Goal: Task Accomplishment & Management: Manage account settings

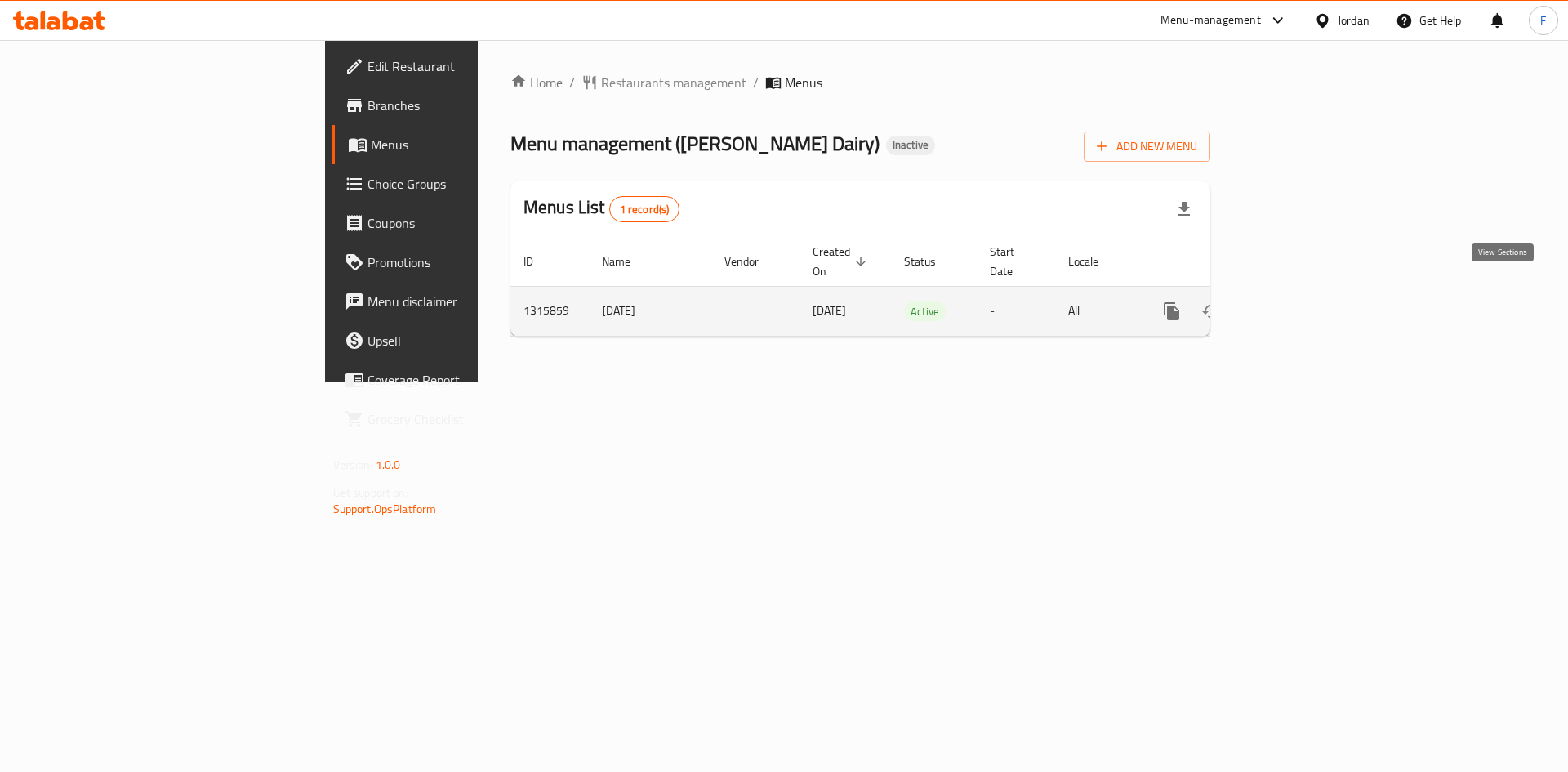
click at [1297, 304] on icon "enhanced table" at bounding box center [1290, 311] width 15 height 15
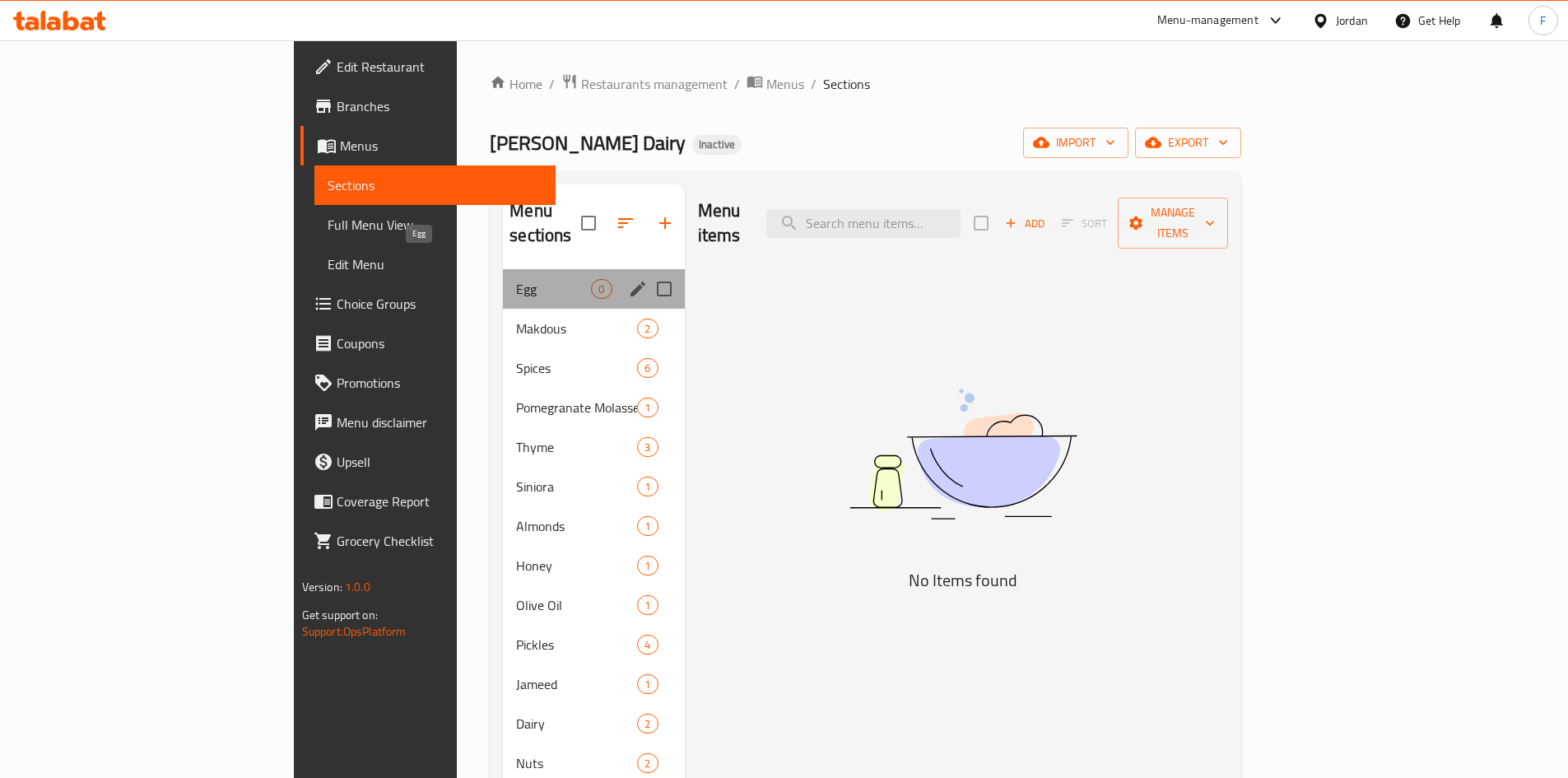
click at [516, 279] on span "Egg" at bounding box center [553, 289] width 75 height 19
click at [516, 319] on span "Makdous" at bounding box center [553, 328] width 75 height 19
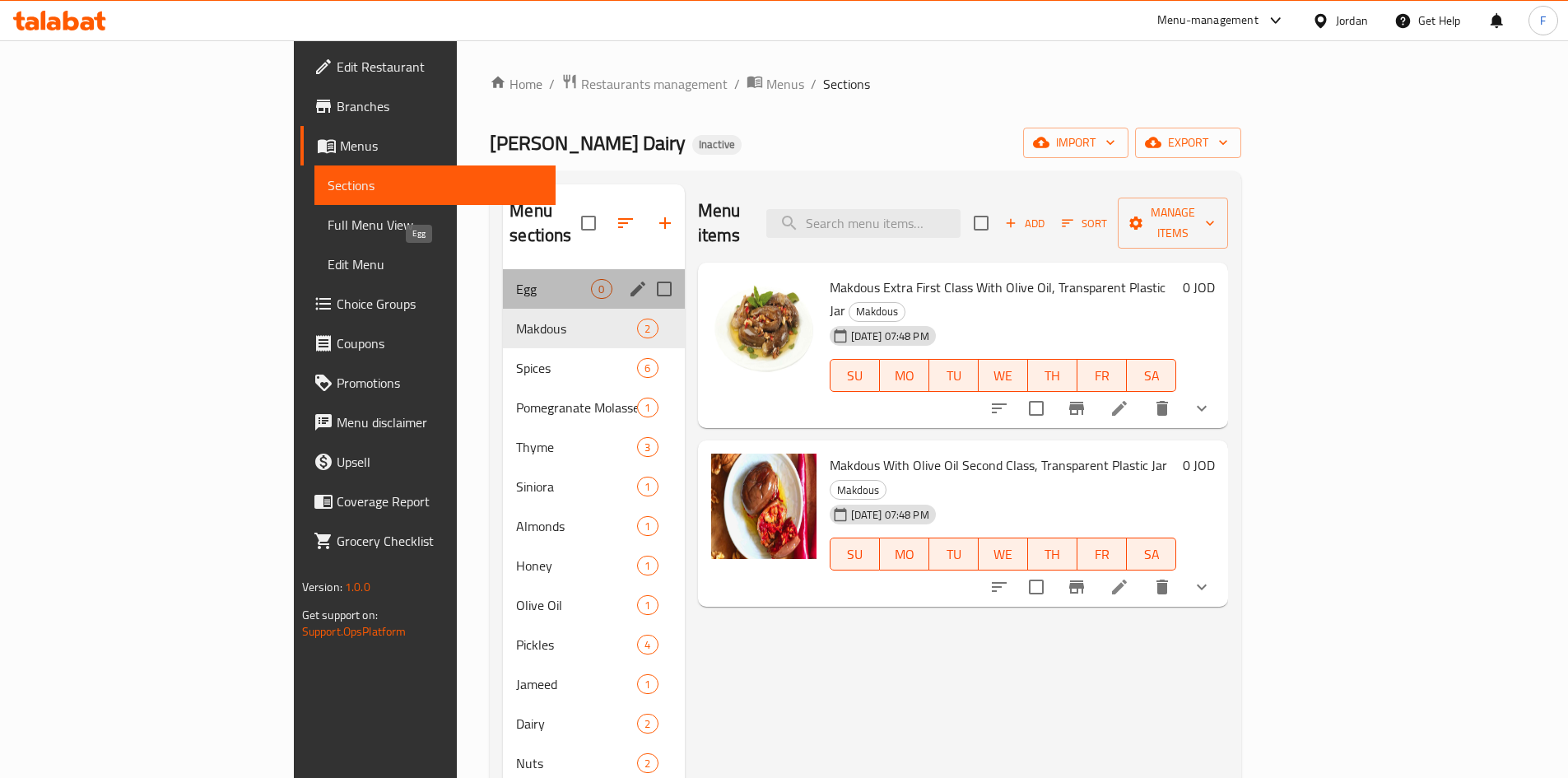
click at [516, 279] on span "Egg" at bounding box center [553, 289] width 75 height 19
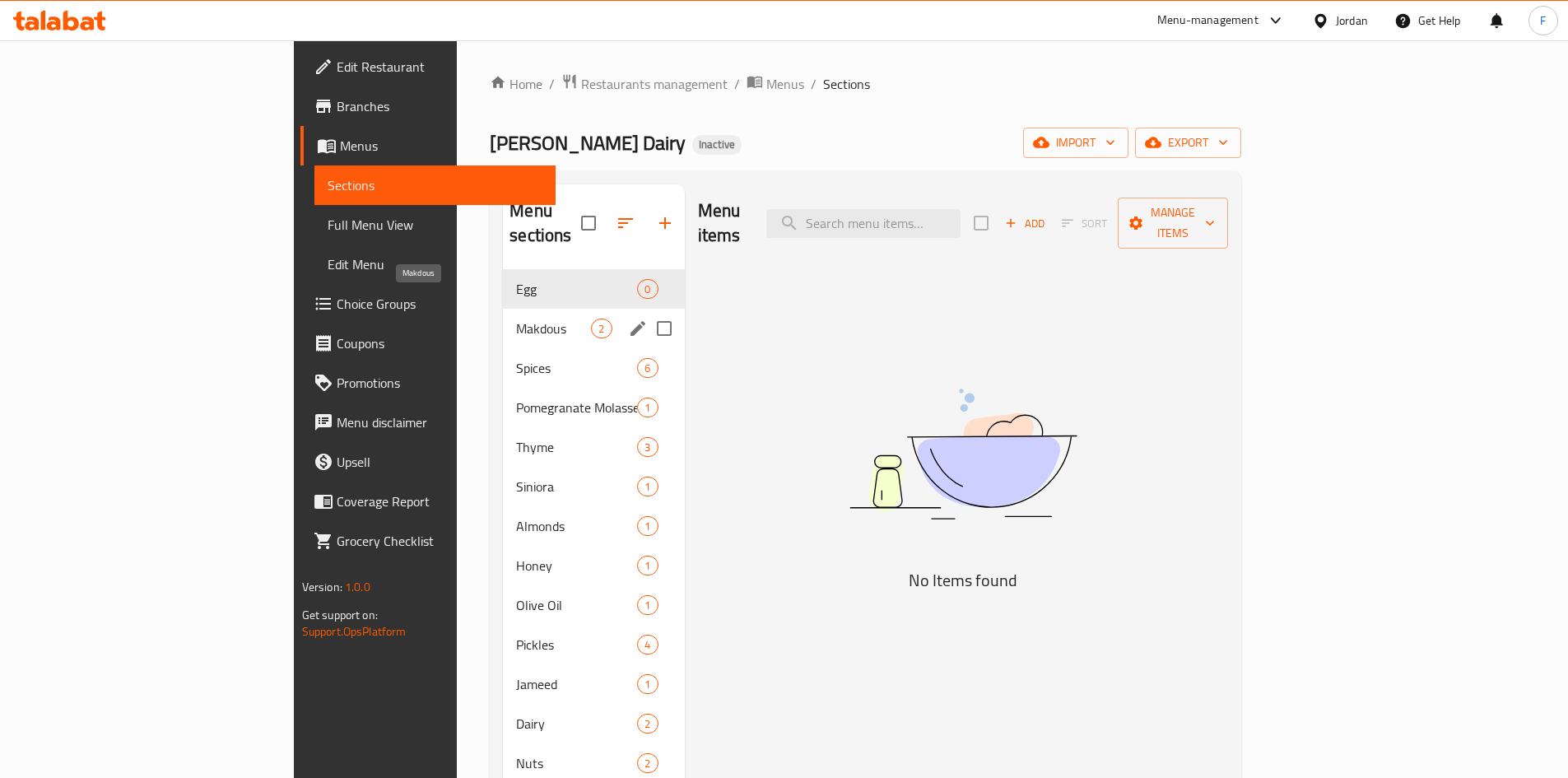
click at [516, 319] on span "Makdous" at bounding box center [553, 328] width 75 height 19
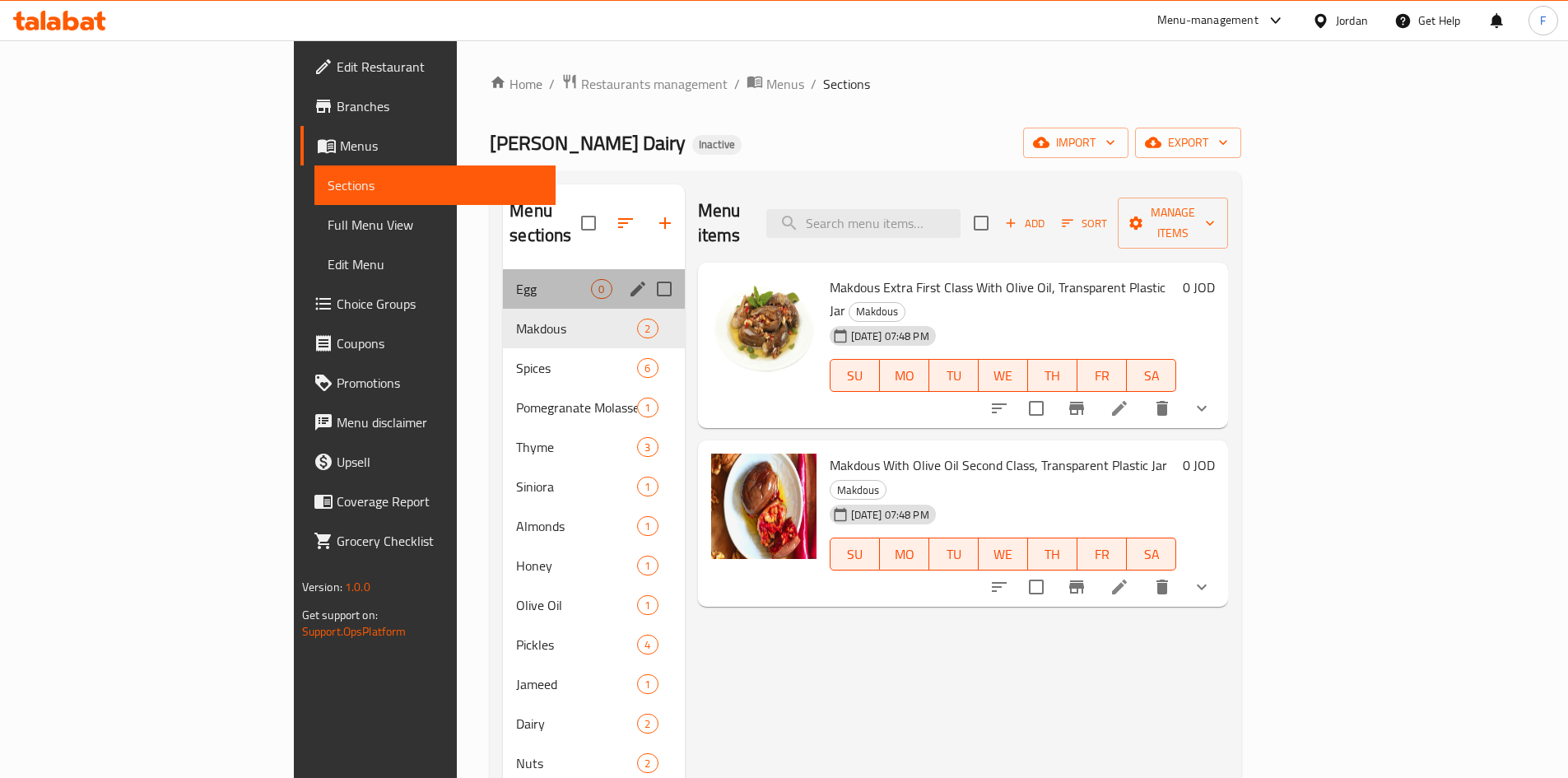
click at [503, 269] on div "Egg 0" at bounding box center [593, 289] width 182 height 40
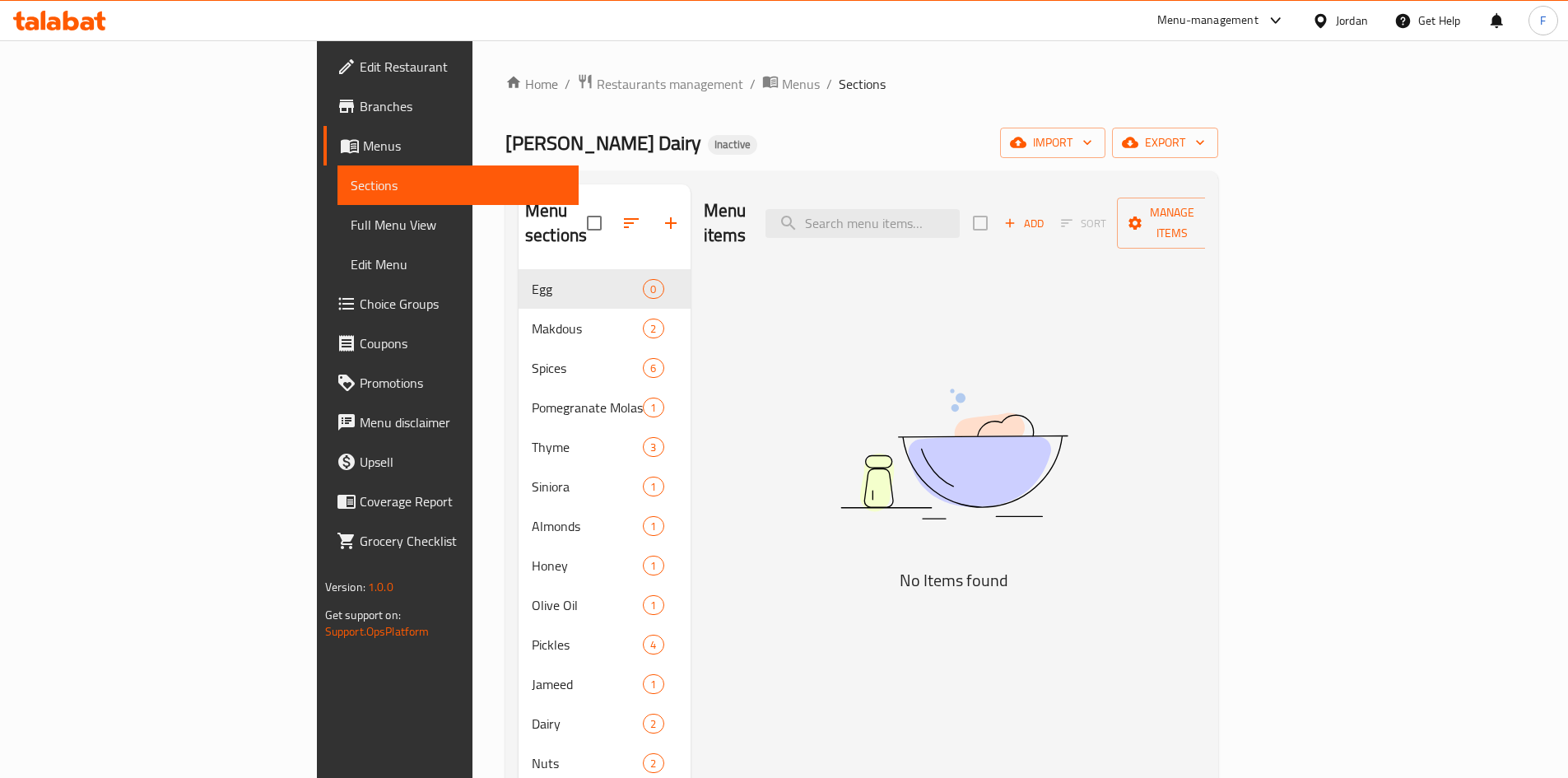
click at [1191, 19] on div "Menu-management" at bounding box center [1208, 20] width 101 height 19
click at [909, 55] on div "Home / Restaurants management / Menus / Sections [PERSON_NAME] AlKher Dairy Ina…" at bounding box center [862, 557] width 779 height 1032
click at [1093, 138] on span "import" at bounding box center [1053, 143] width 79 height 20
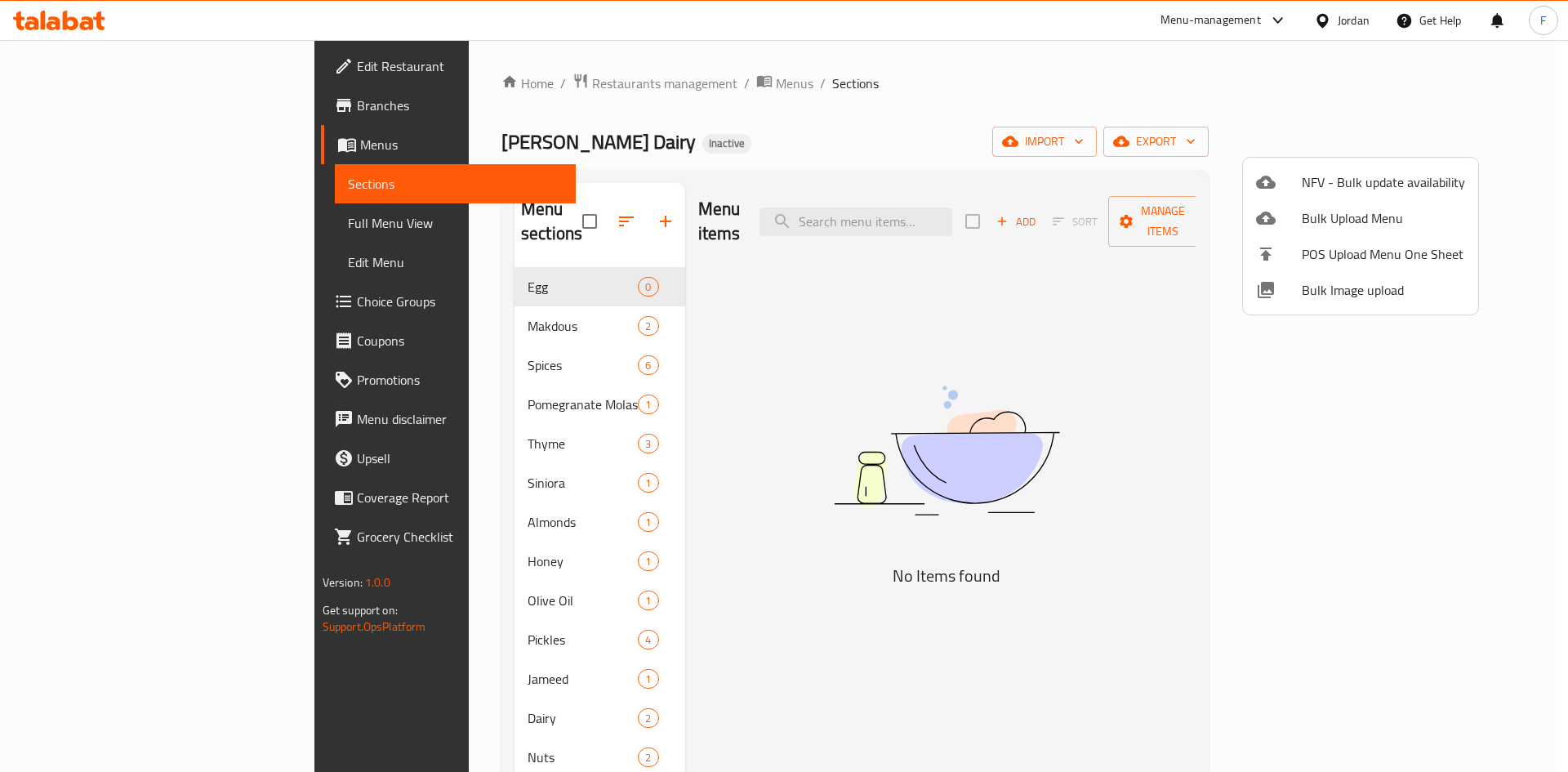
click at [1142, 119] on div at bounding box center [784, 386] width 1568 height 772
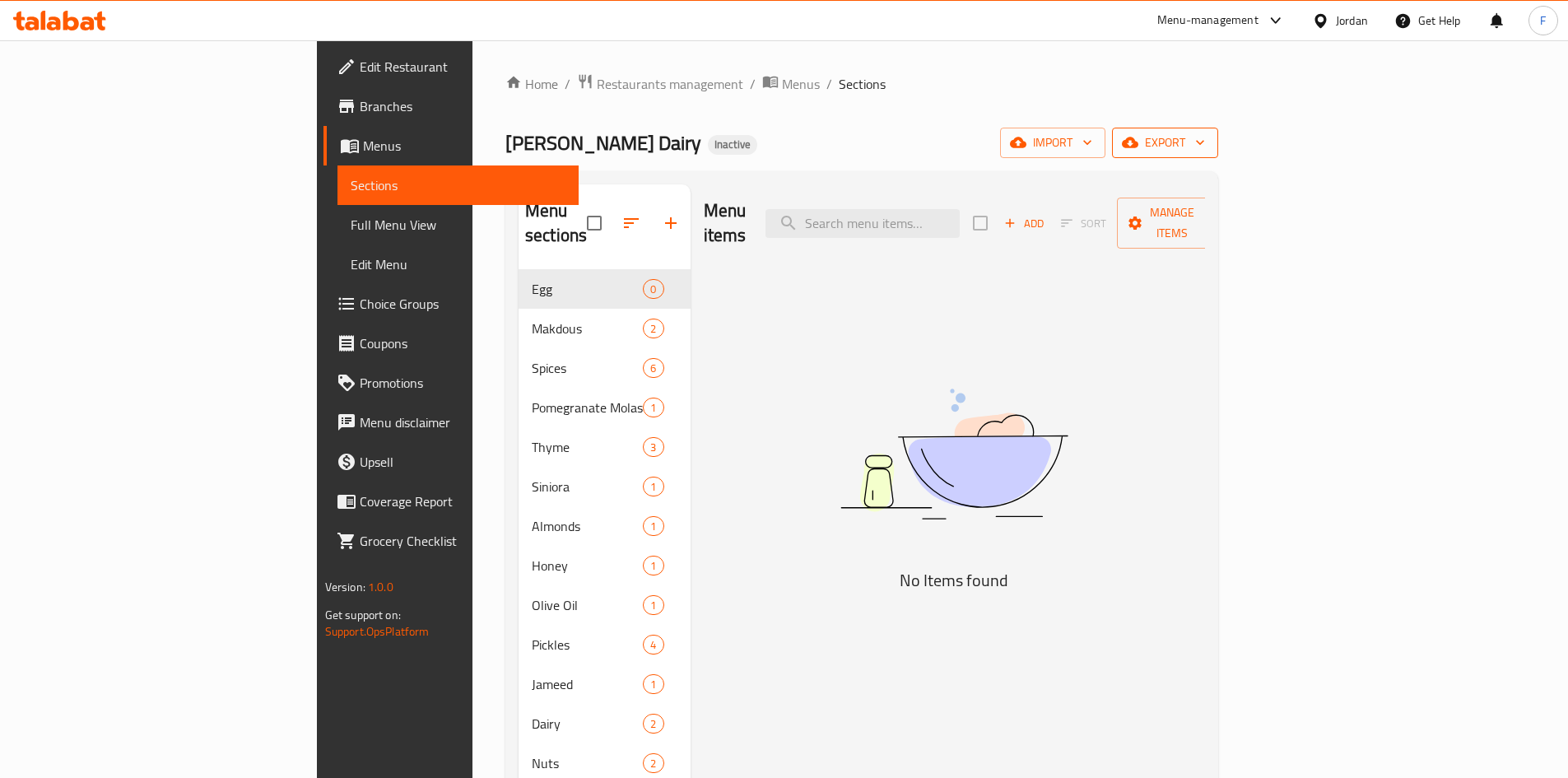
click at [1205, 133] on span "export" at bounding box center [1165, 143] width 80 height 20
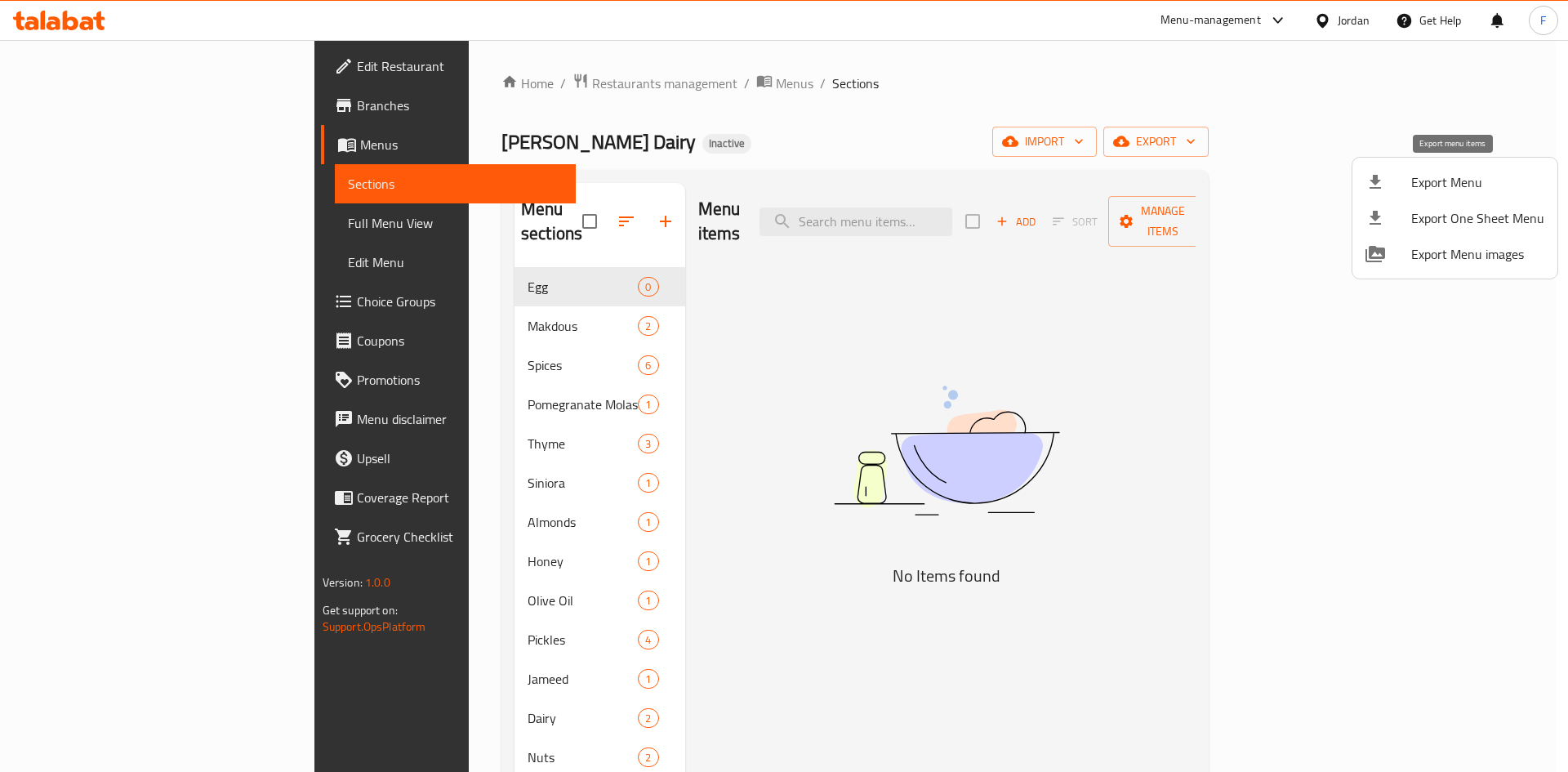
click at [1437, 182] on span "Export Menu" at bounding box center [1478, 182] width 134 height 19
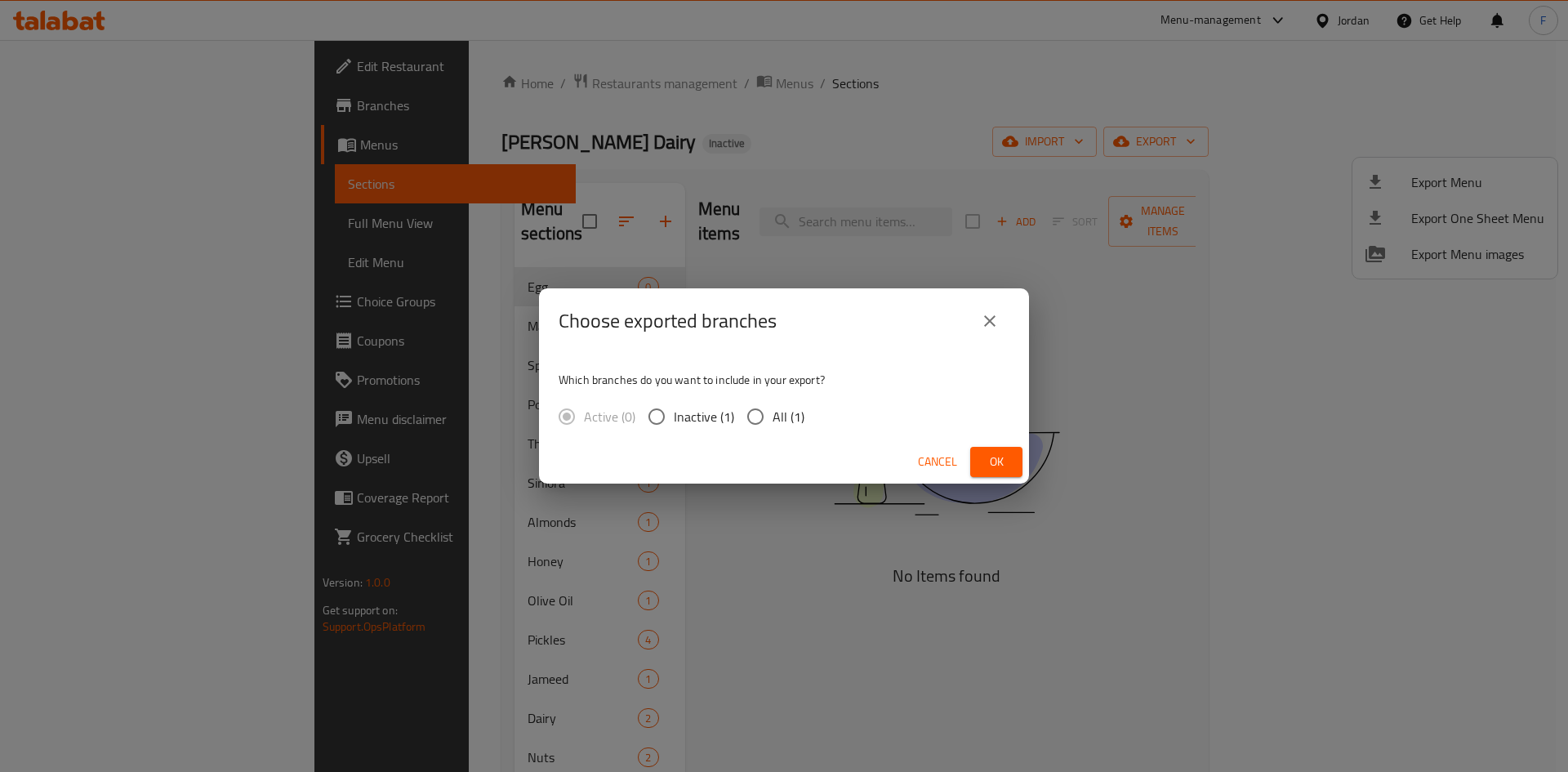
click at [746, 411] on input "All (1)" at bounding box center [755, 416] width 34 height 34
radio input "true"
click at [1014, 459] on button "Ok" at bounding box center [997, 462] width 53 height 30
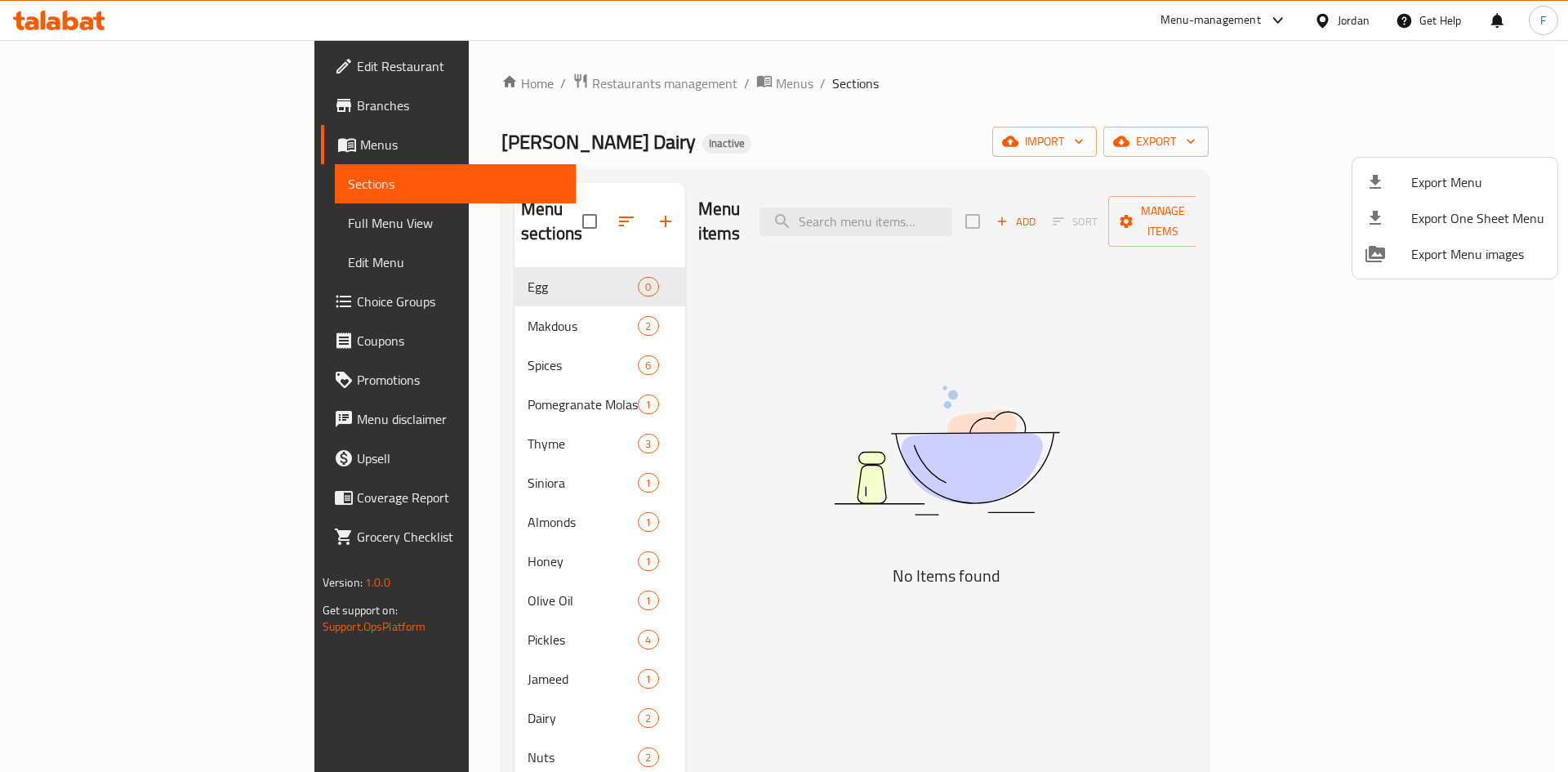
click at [1128, 148] on div at bounding box center [784, 386] width 1568 height 772
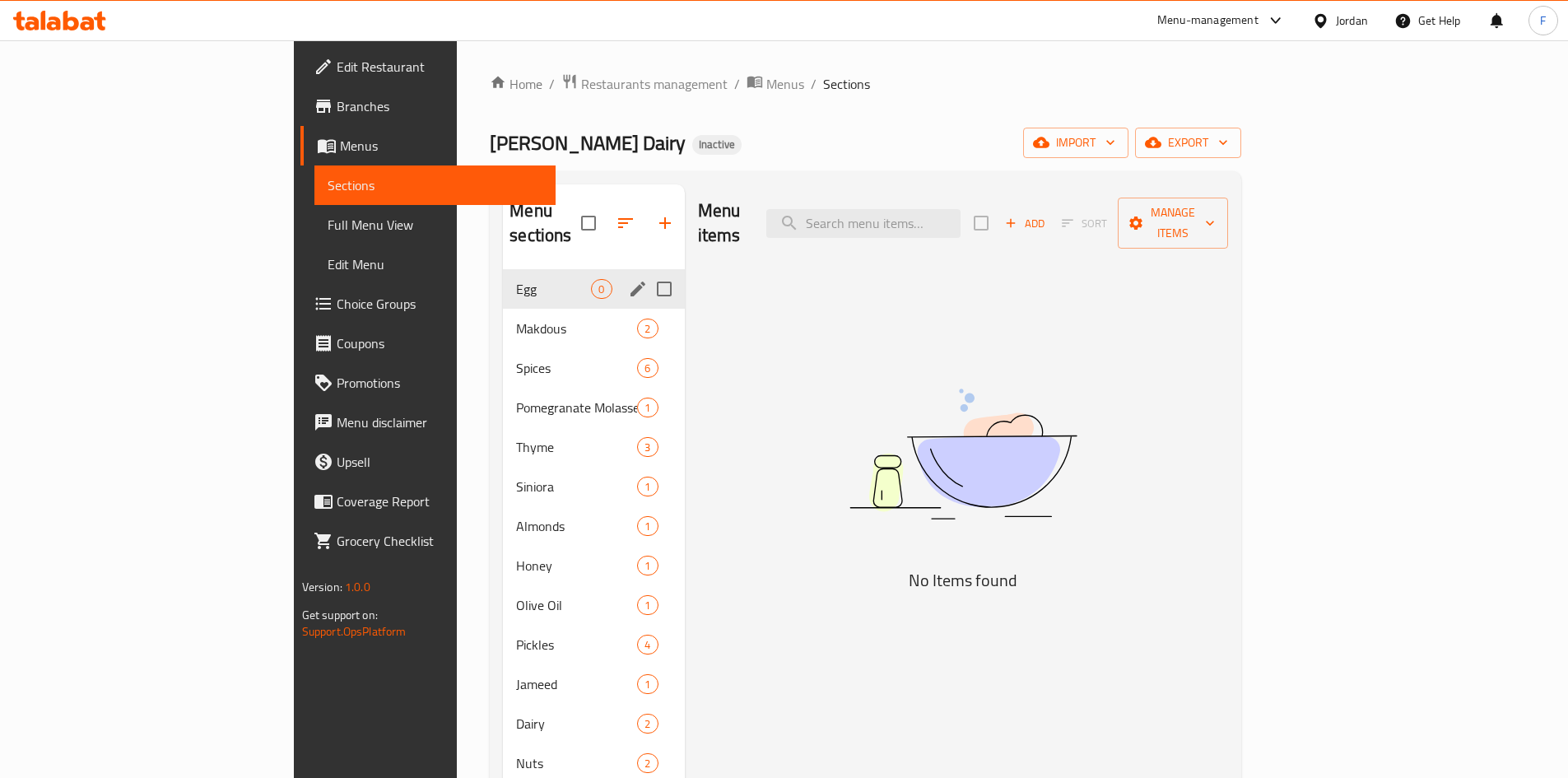
click at [503, 280] on div "Egg 0" at bounding box center [593, 289] width 182 height 40
click at [503, 315] on div "Makdous 2" at bounding box center [593, 328] width 182 height 40
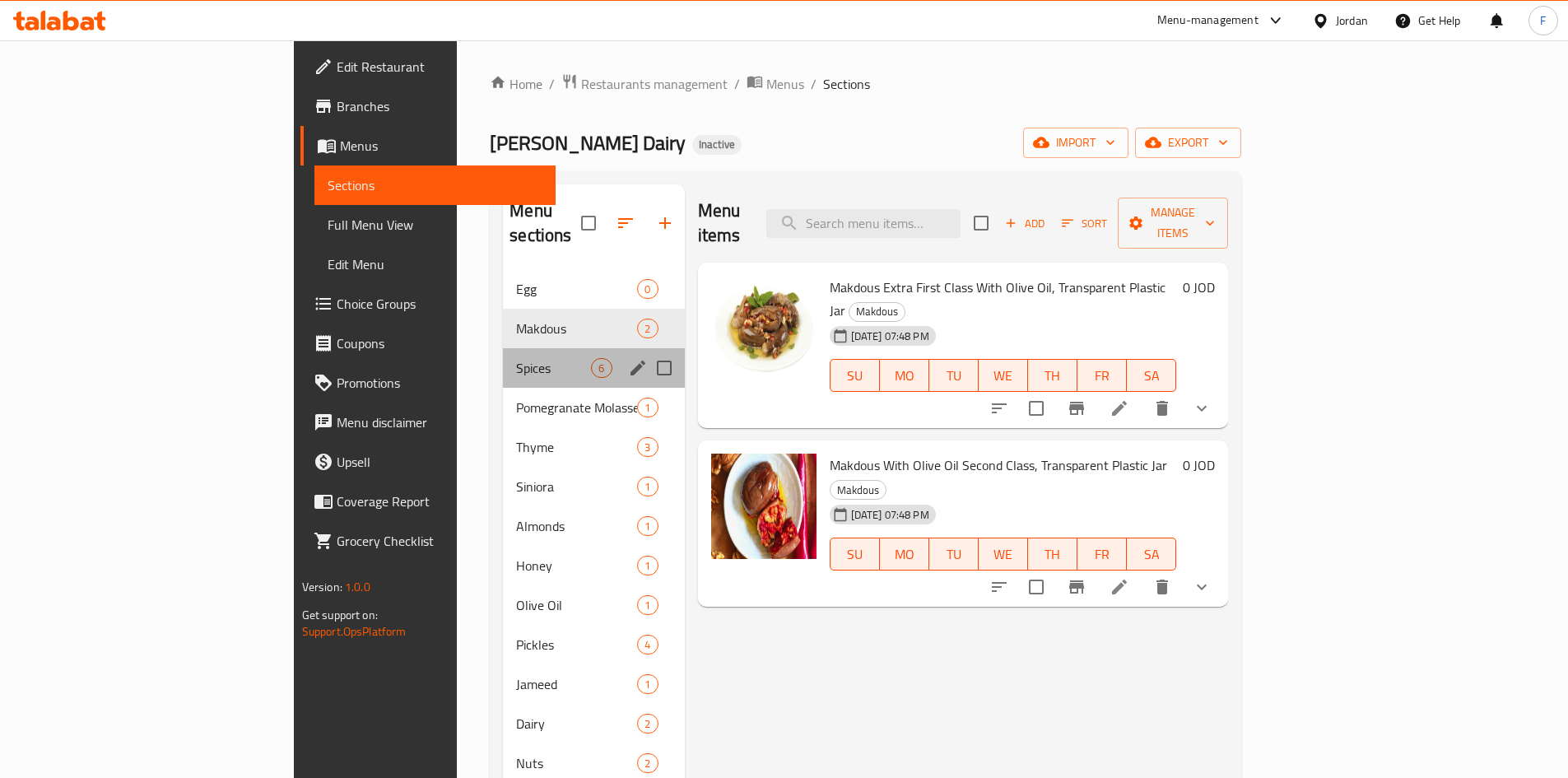
click at [503, 354] on div "Spices 6" at bounding box center [593, 367] width 182 height 40
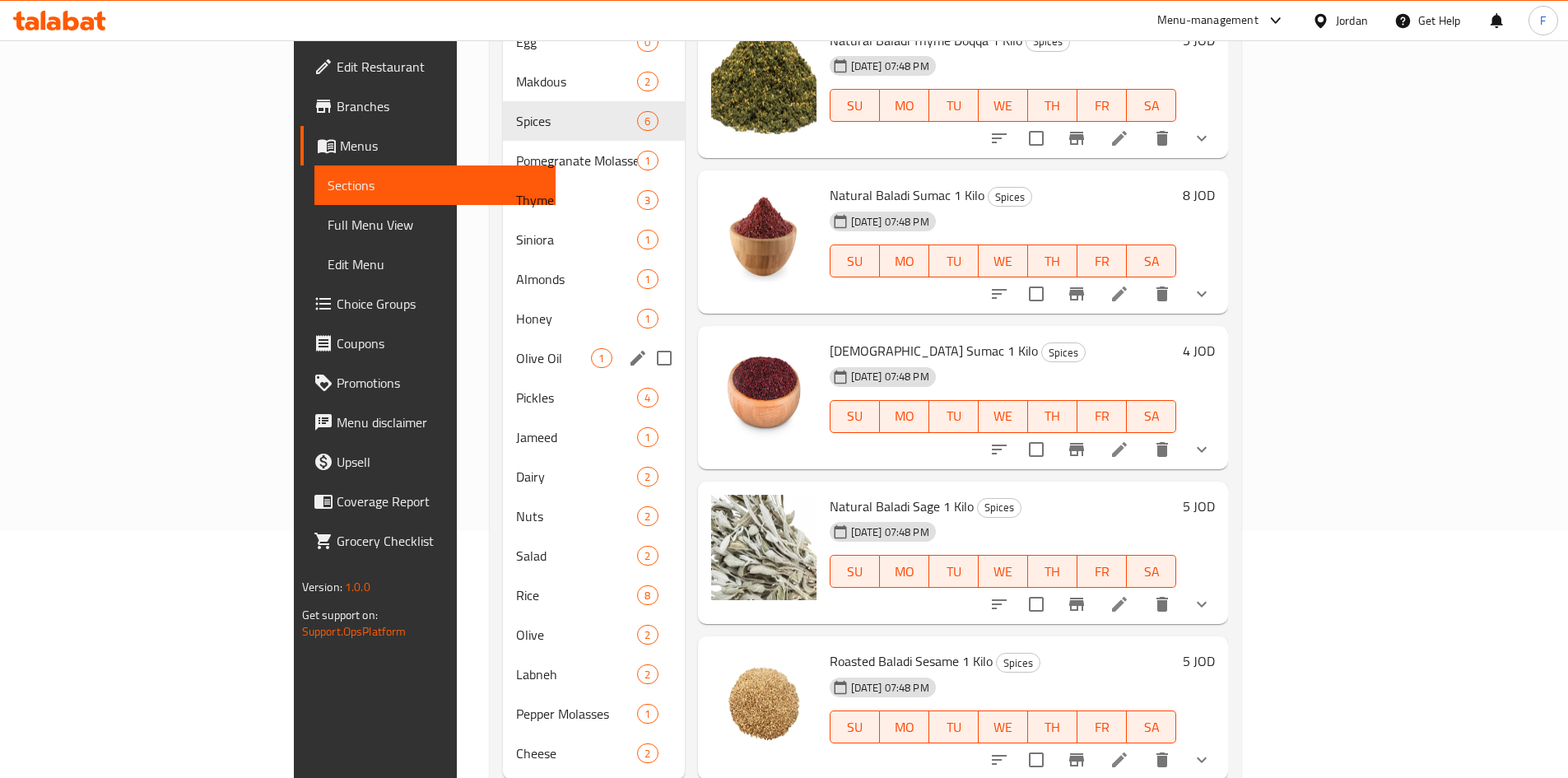
scroll to position [270, 0]
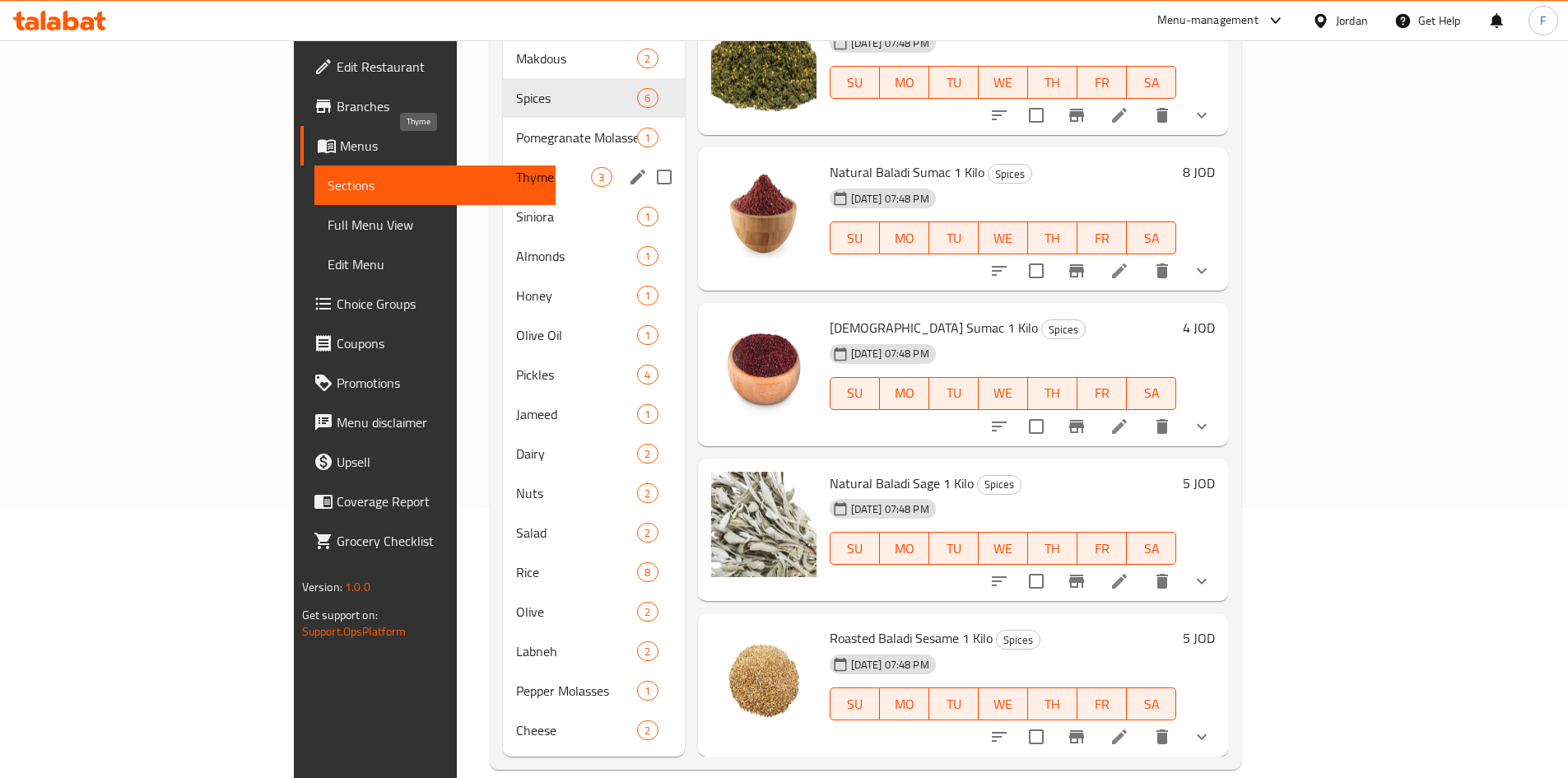
click at [516, 167] on span "Thyme" at bounding box center [553, 177] width 75 height 19
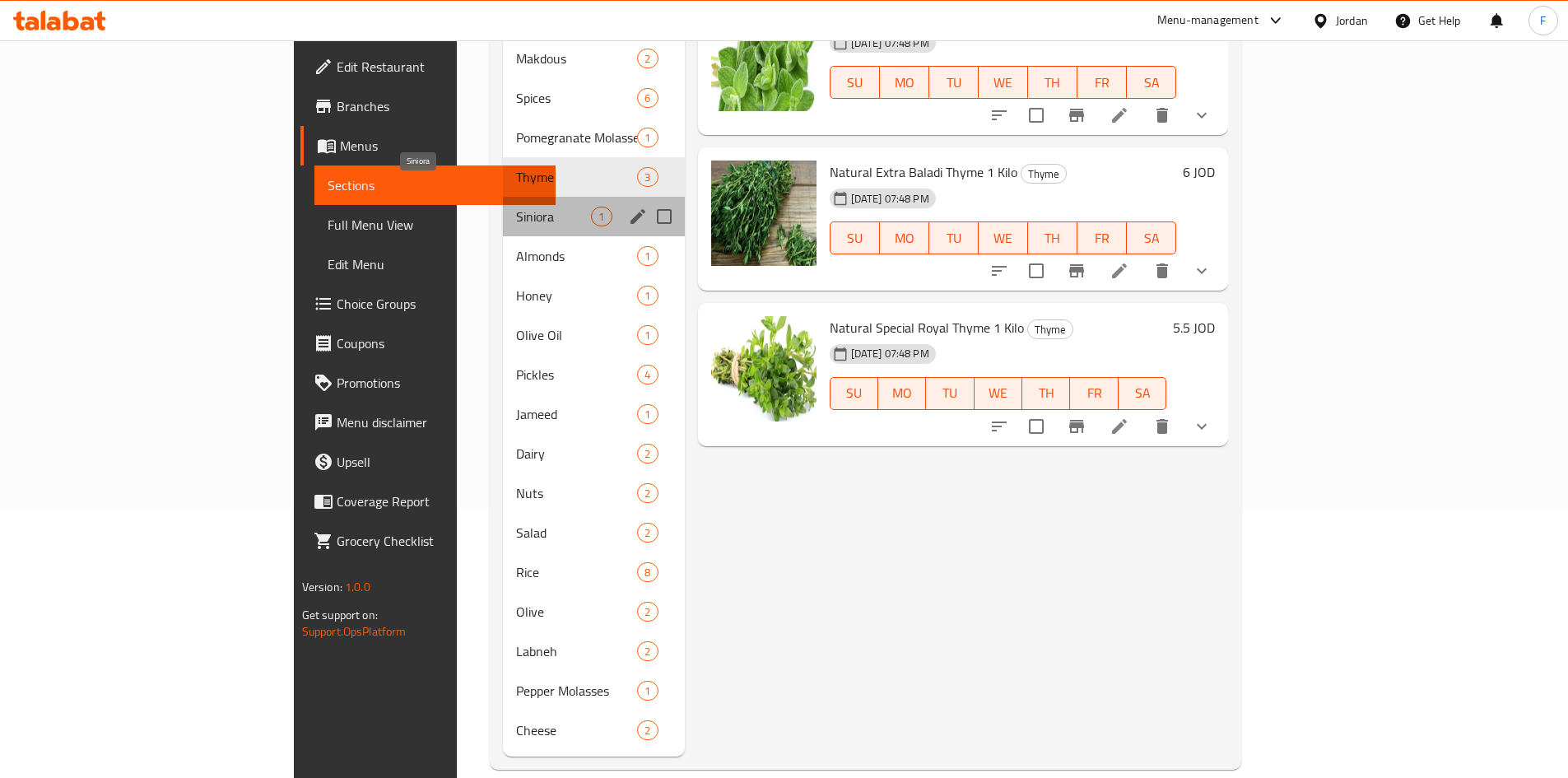
click at [516, 206] on span "Siniora" at bounding box center [553, 216] width 75 height 19
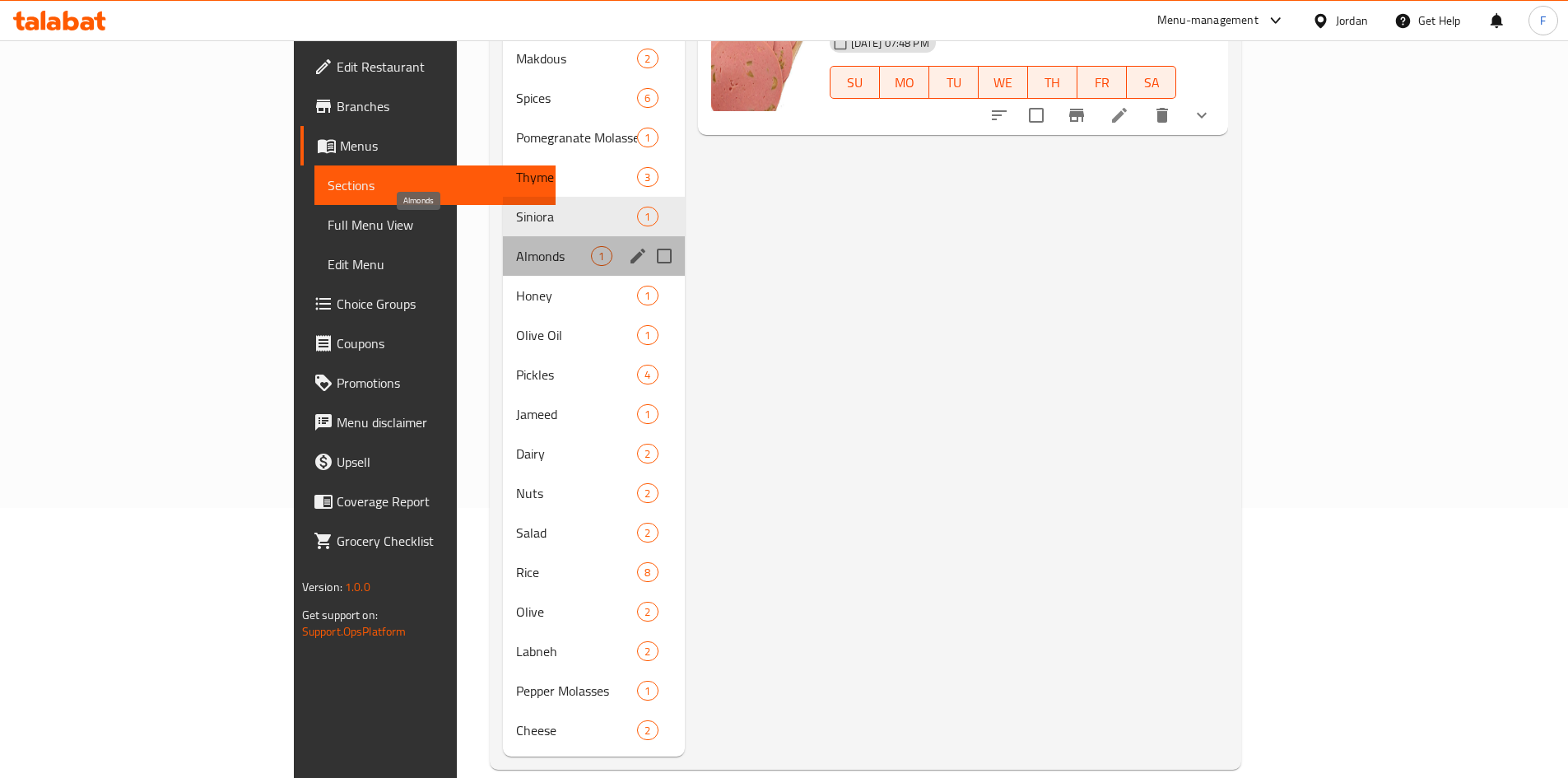
click at [516, 246] on span "Almonds" at bounding box center [553, 256] width 75 height 19
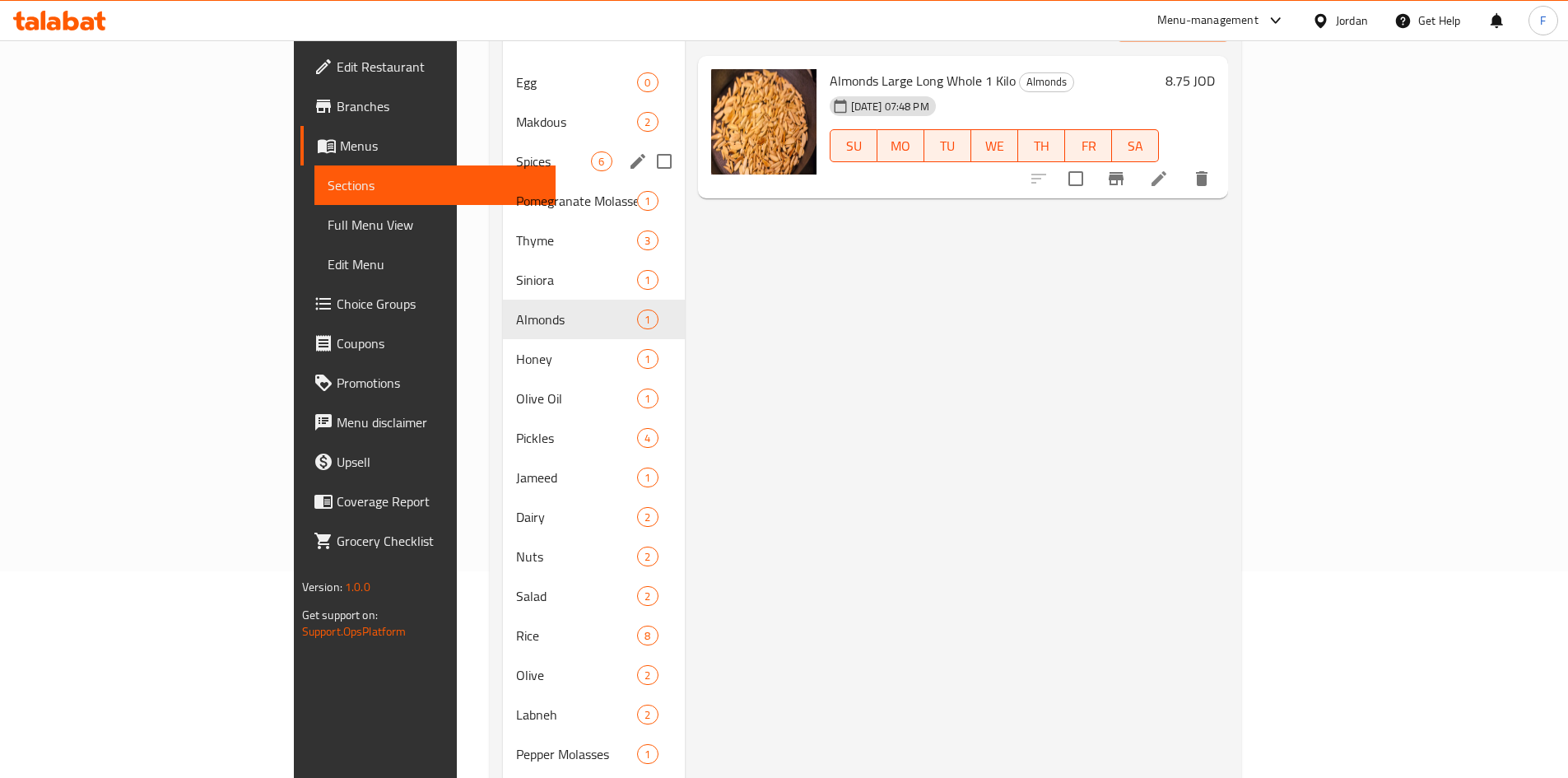
scroll to position [105, 0]
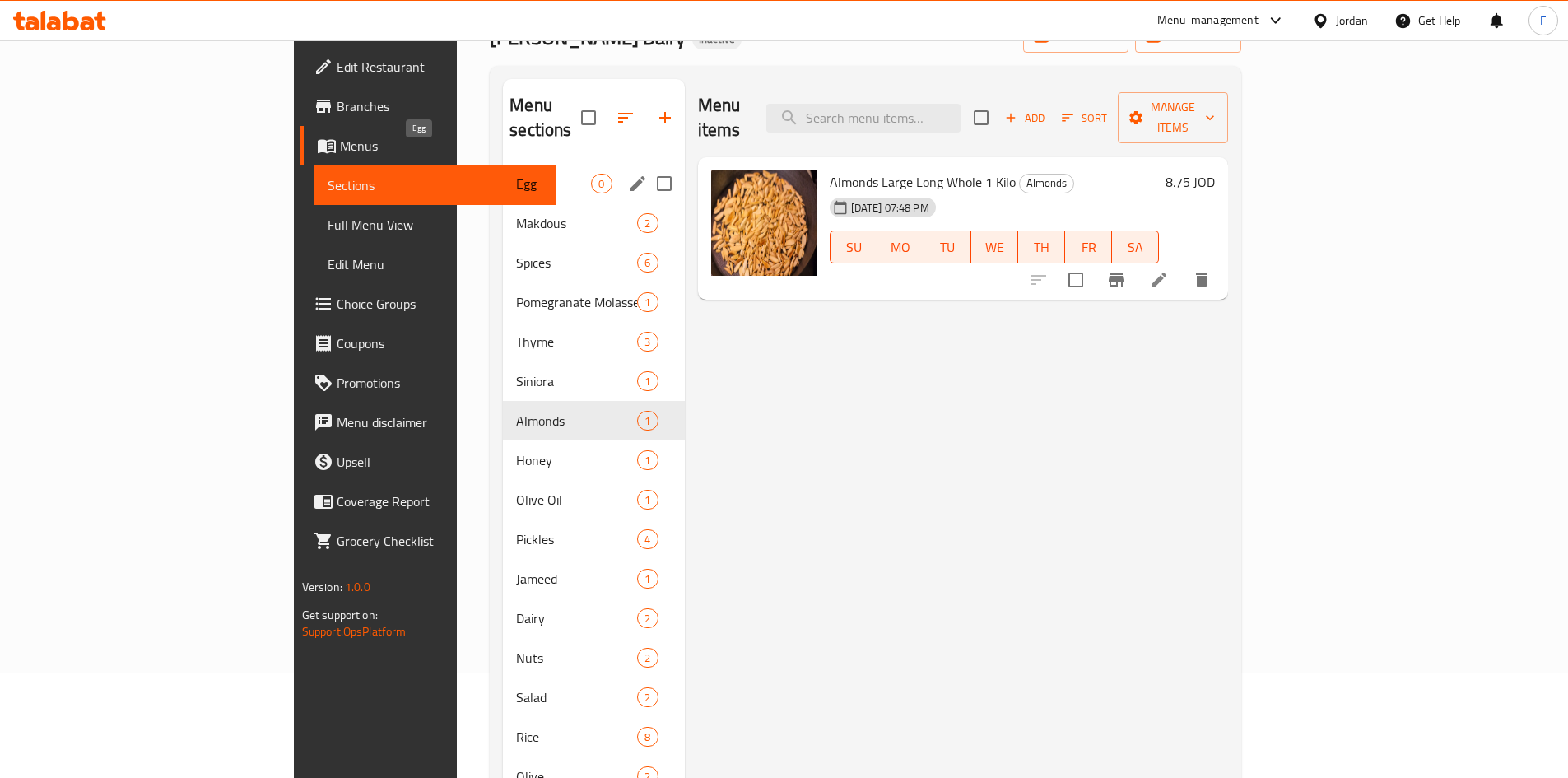
click at [516, 173] on span "Egg" at bounding box center [553, 183] width 75 height 19
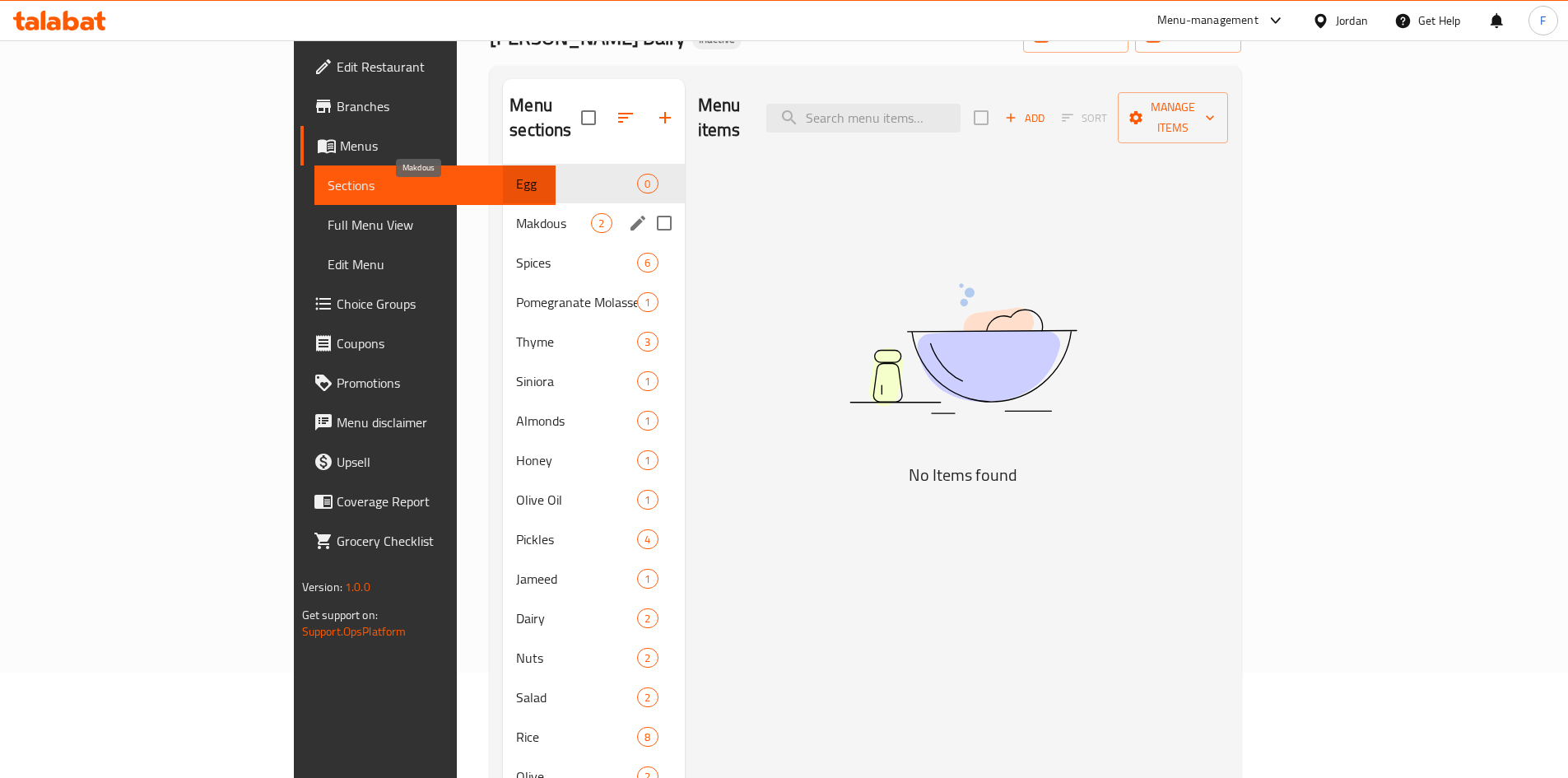
click at [516, 213] on span "Makdous" at bounding box center [553, 223] width 75 height 19
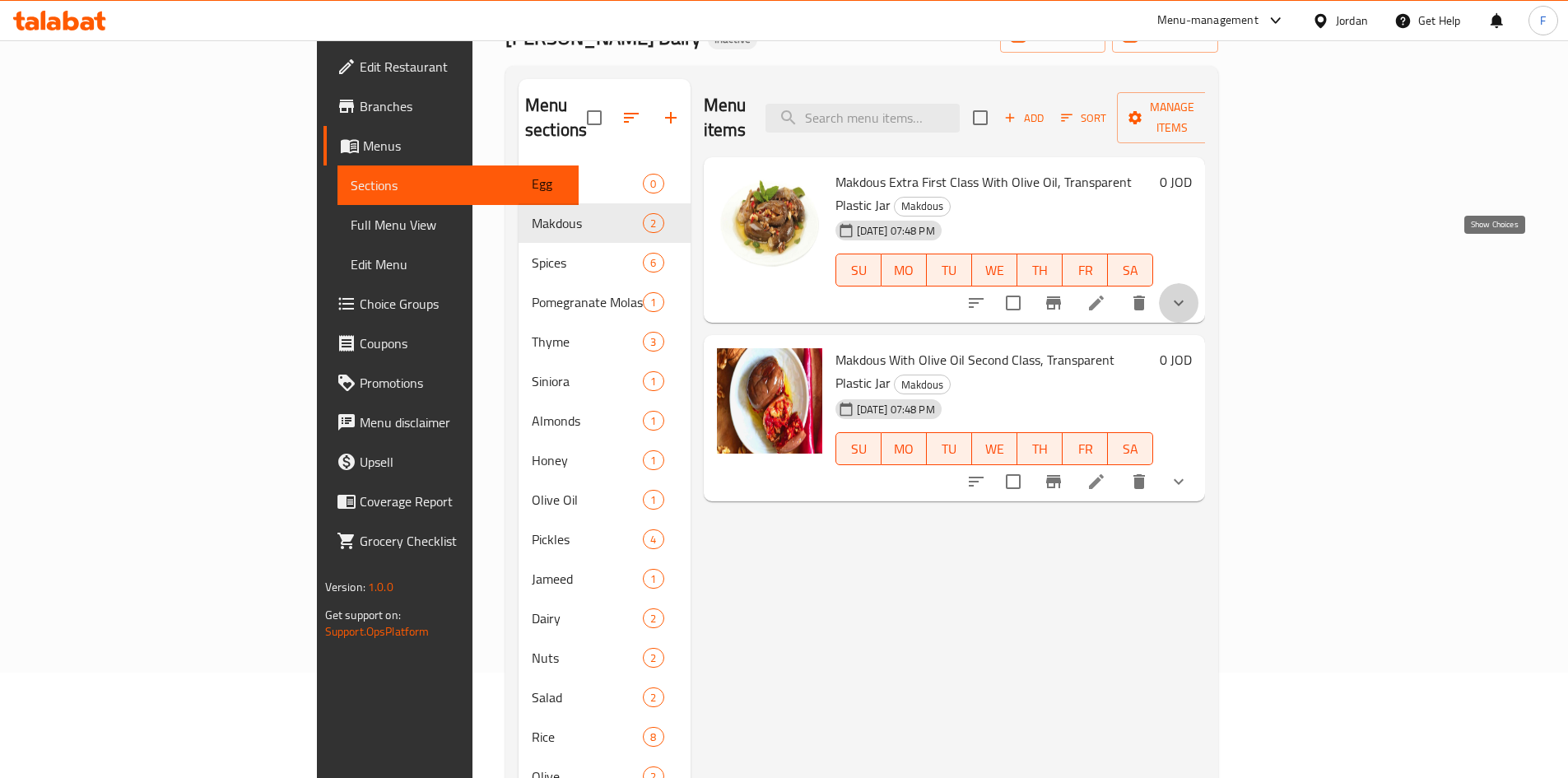
click at [1189, 293] on icon "show more" at bounding box center [1178, 303] width 19 height 19
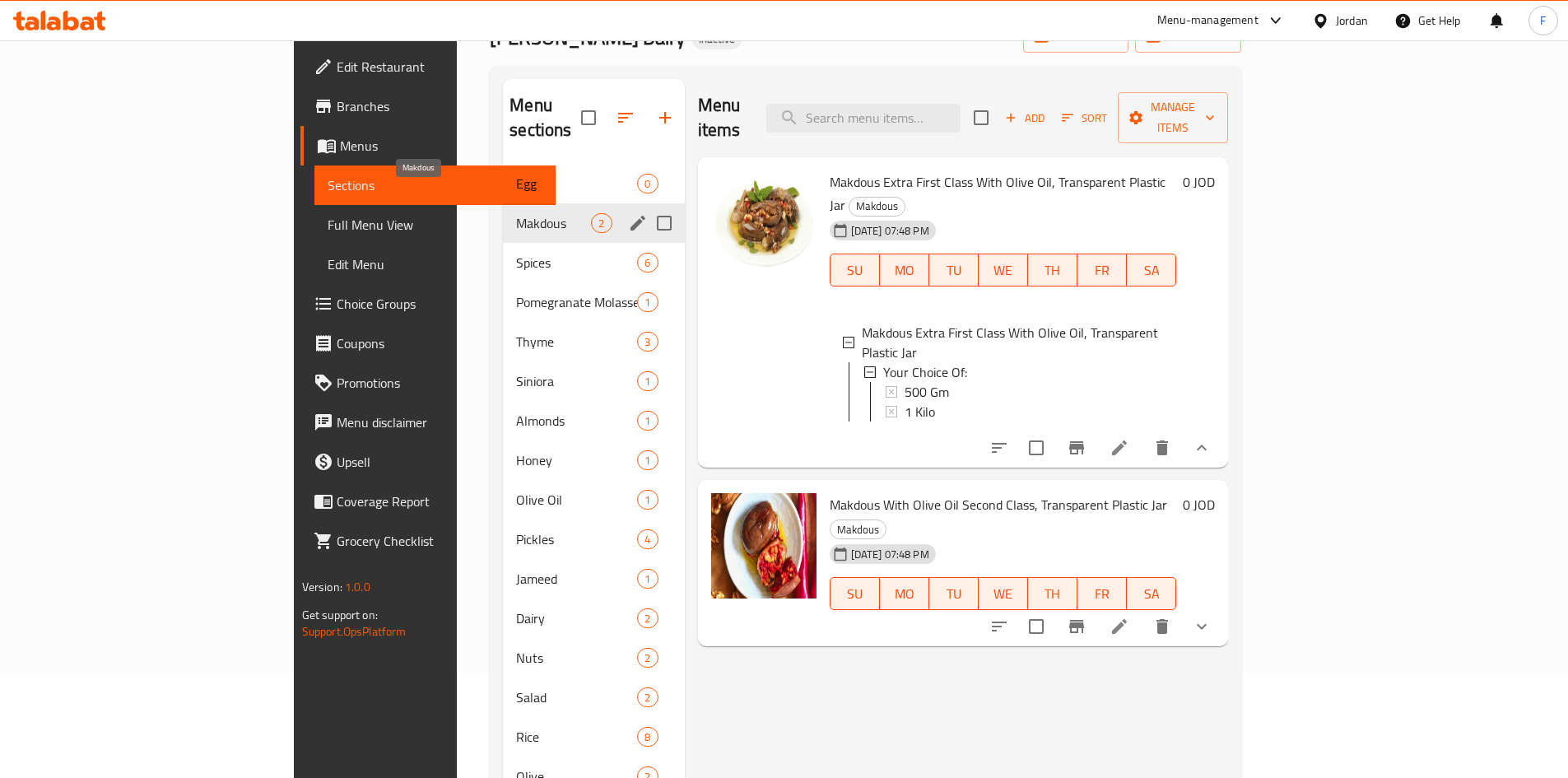
click at [516, 213] on span "Makdous" at bounding box center [553, 223] width 75 height 19
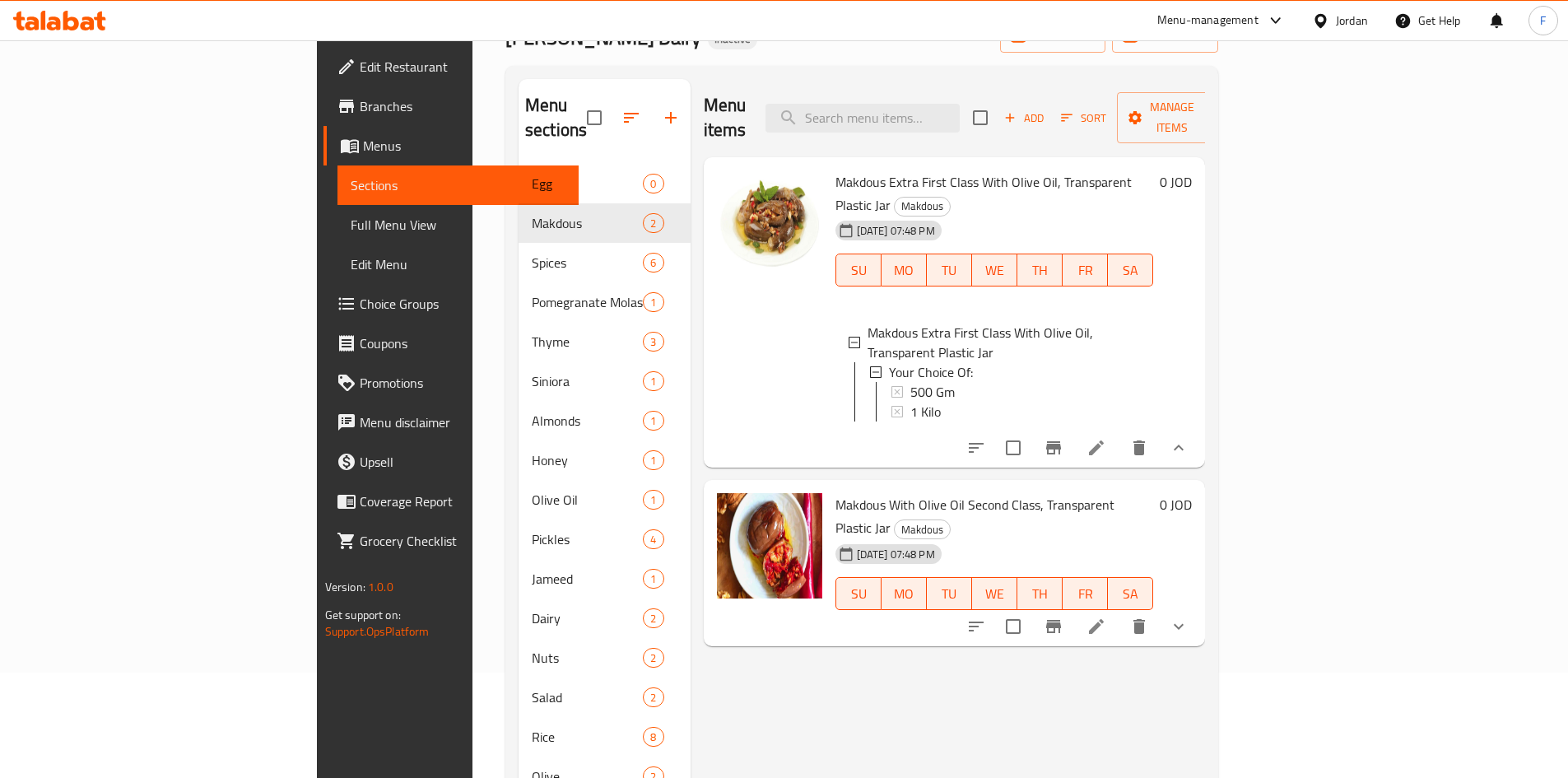
click at [836, 170] on span "Makdous Extra First Class With Olive Oil, Transparent Plastic Jar" at bounding box center [984, 194] width 297 height 48
click at [998, 170] on span "Makdous Extra First Class With Olive Oil, Transparent Plastic Jar" at bounding box center [984, 194] width 297 height 48
click at [1199, 606] on button "show more" at bounding box center [1178, 626] width 40 height 40
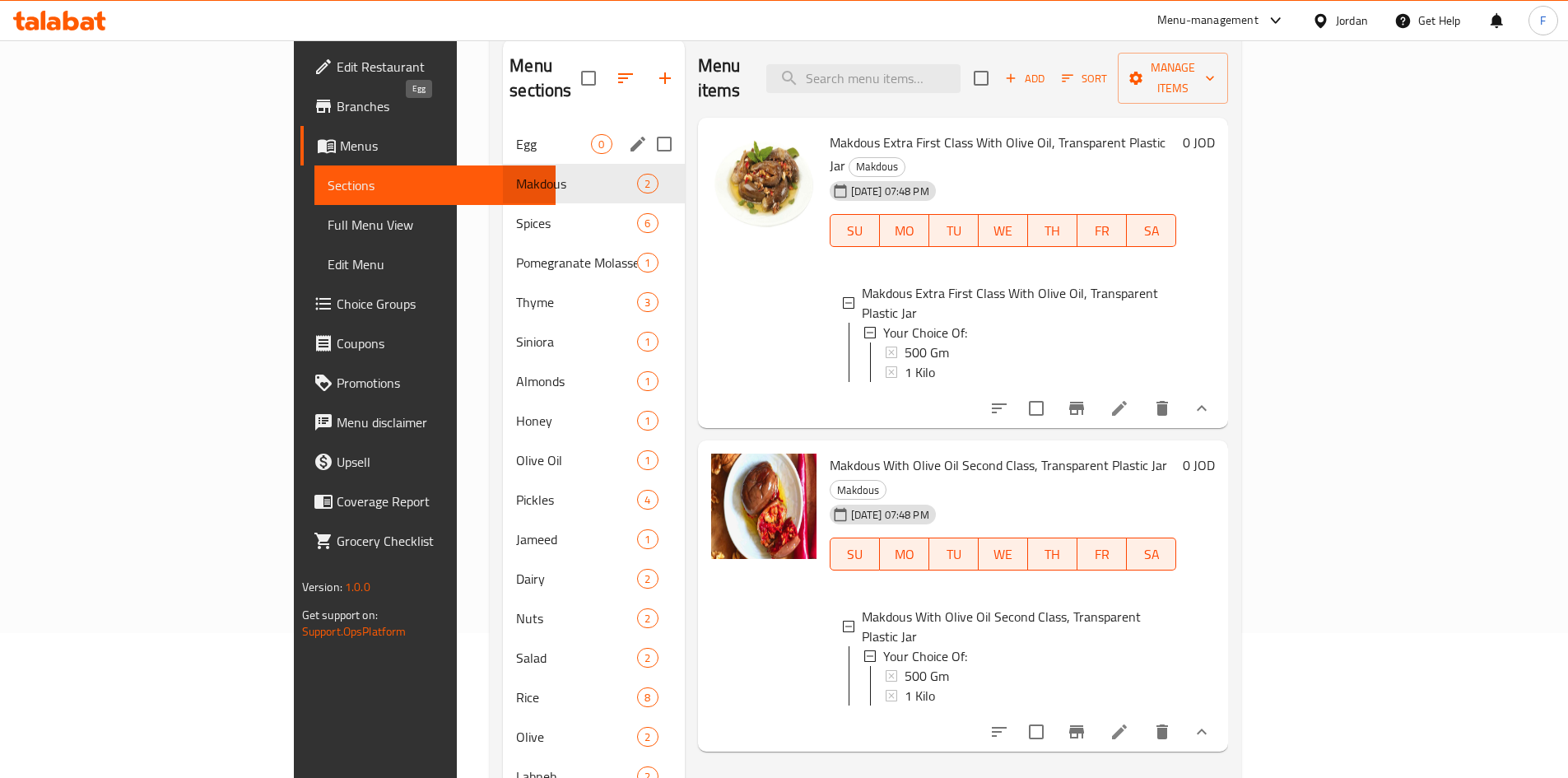
scroll to position [105, 0]
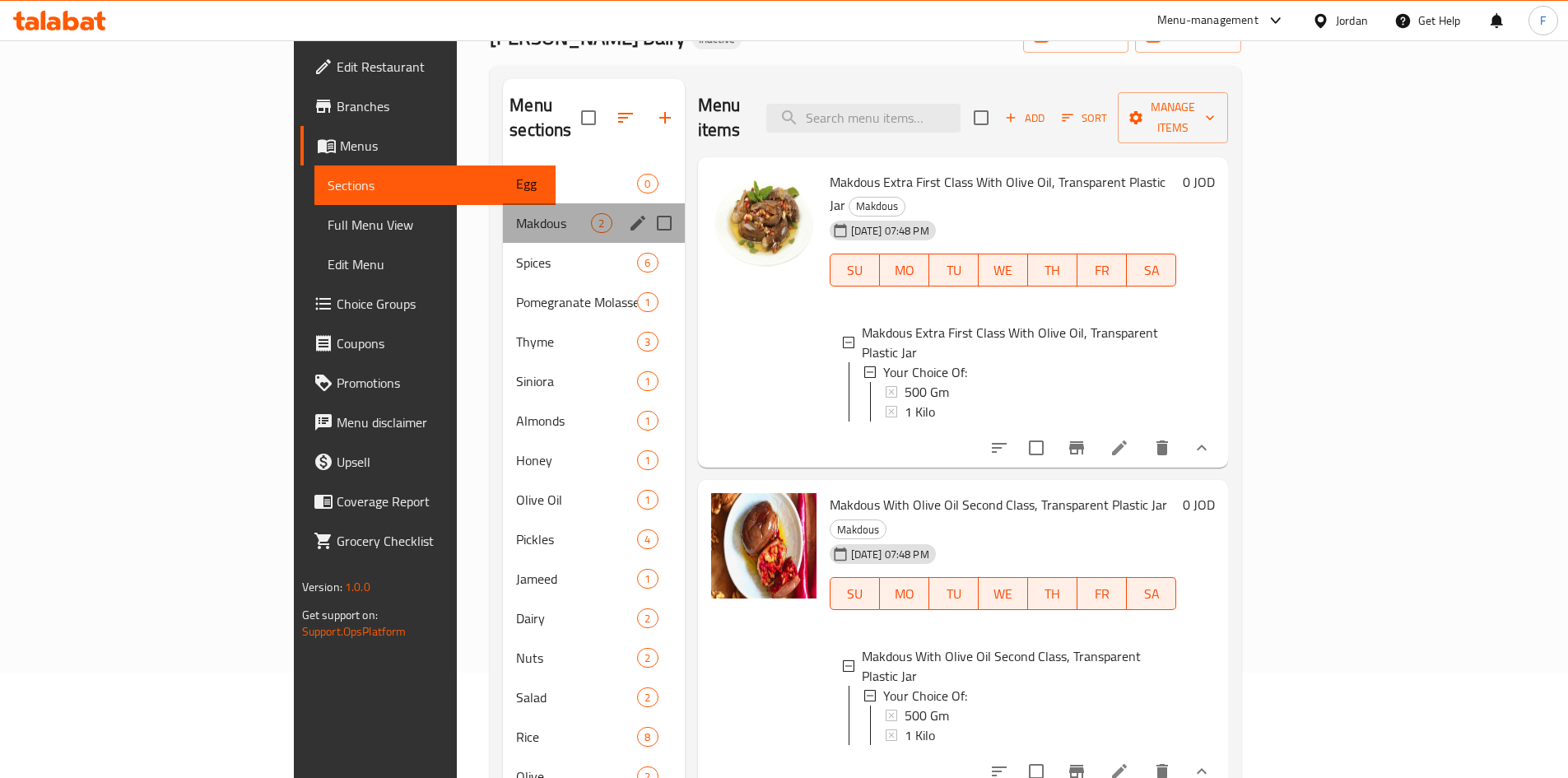
click at [503, 209] on div "Makdous 2" at bounding box center [593, 223] width 182 height 40
click at [516, 213] on span "Makdous" at bounding box center [553, 223] width 75 height 19
click at [516, 252] on span "Spices" at bounding box center [553, 262] width 75 height 19
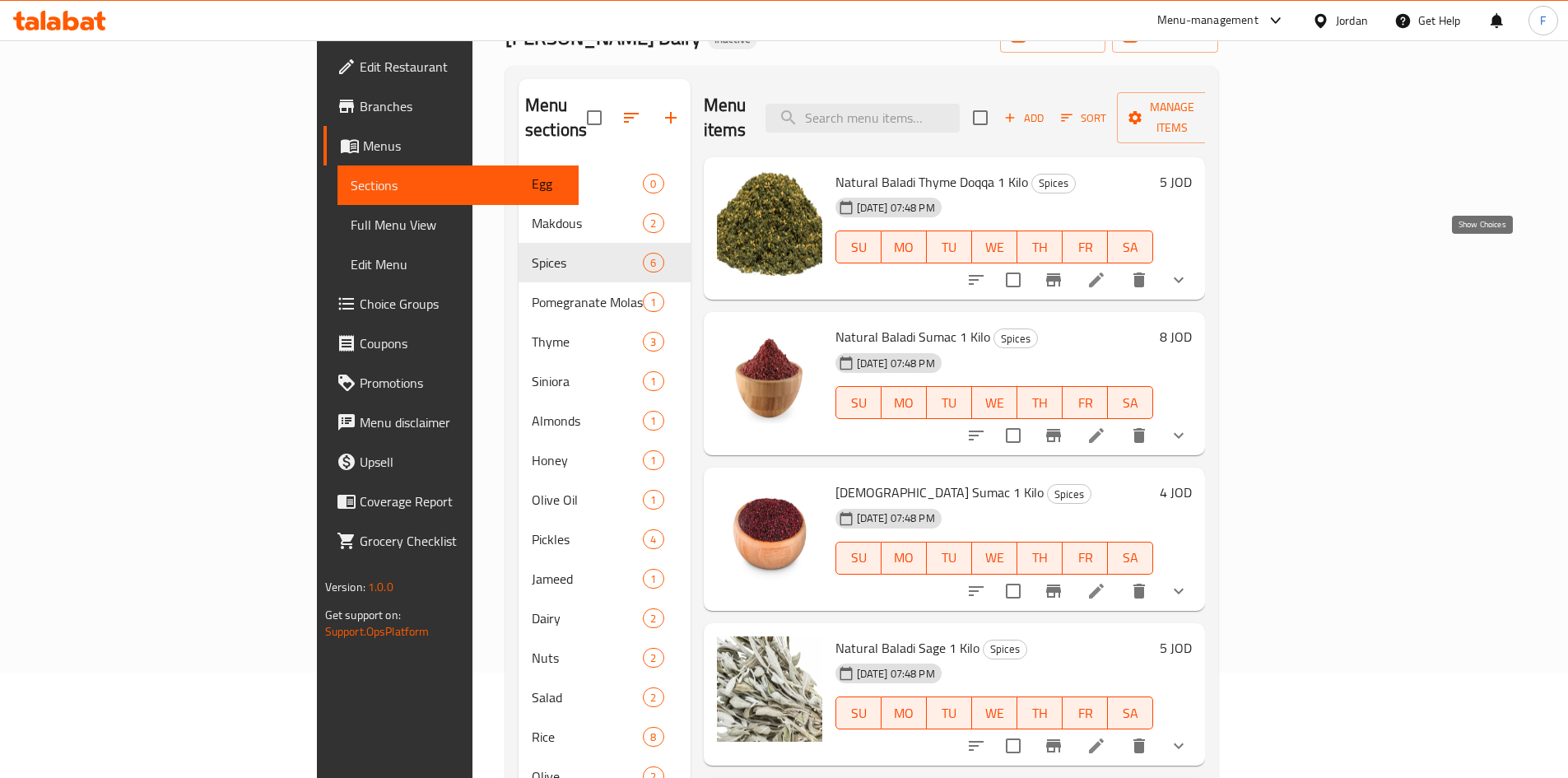
click at [1189, 270] on icon "show more" at bounding box center [1178, 280] width 19 height 19
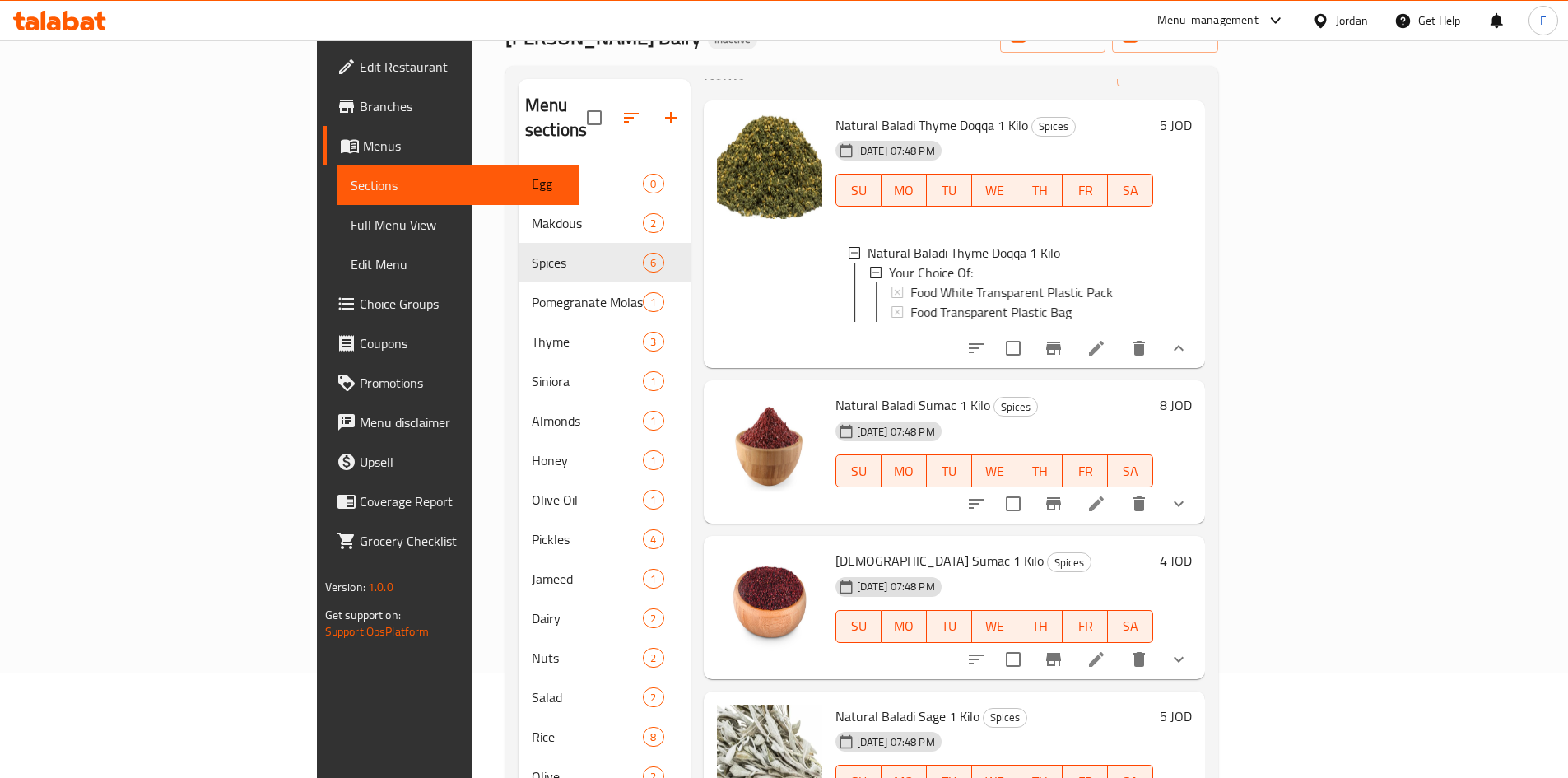
scroll to position [165, 0]
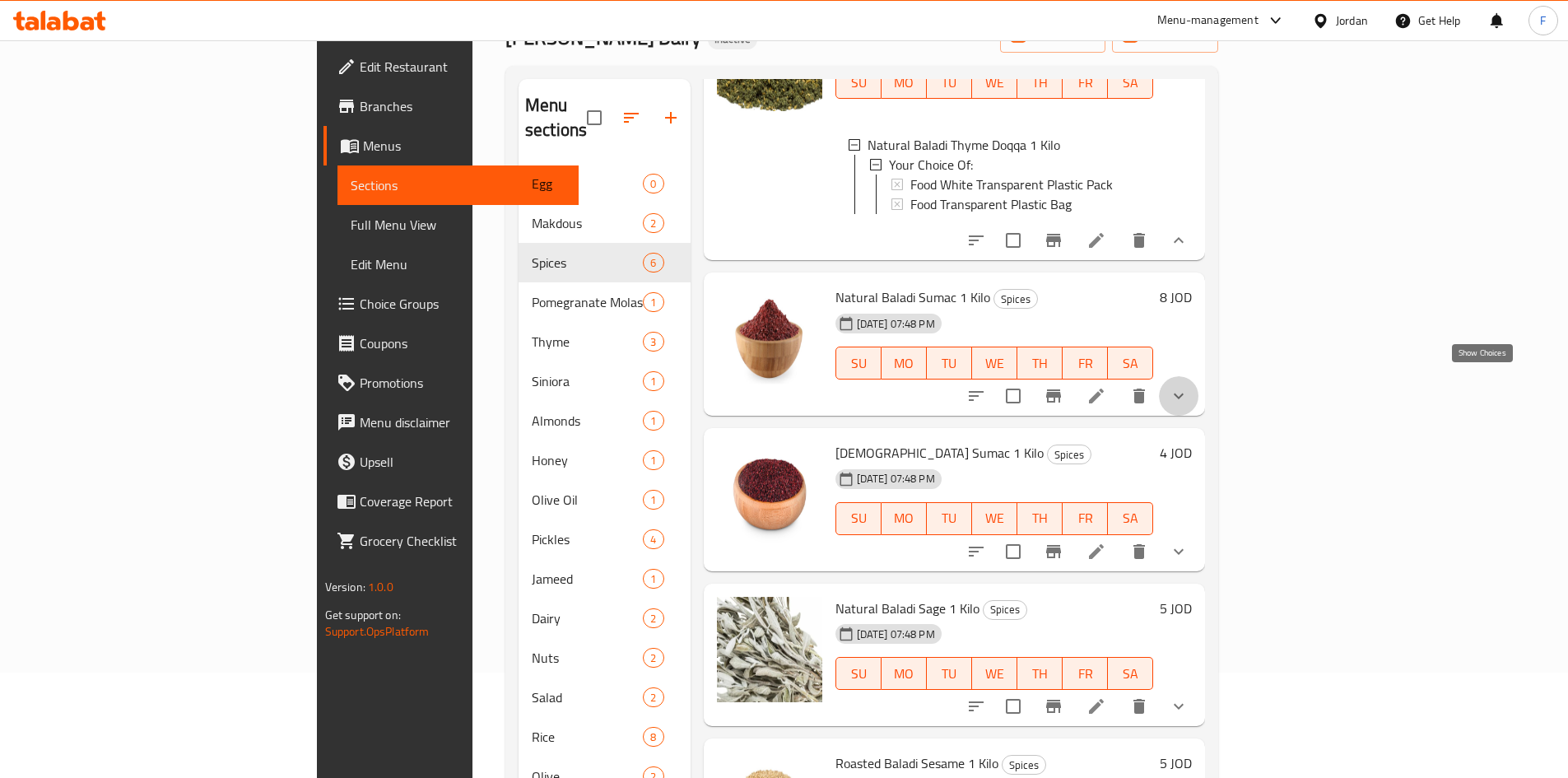
click at [1189, 390] on icon "show more" at bounding box center [1178, 396] width 19 height 19
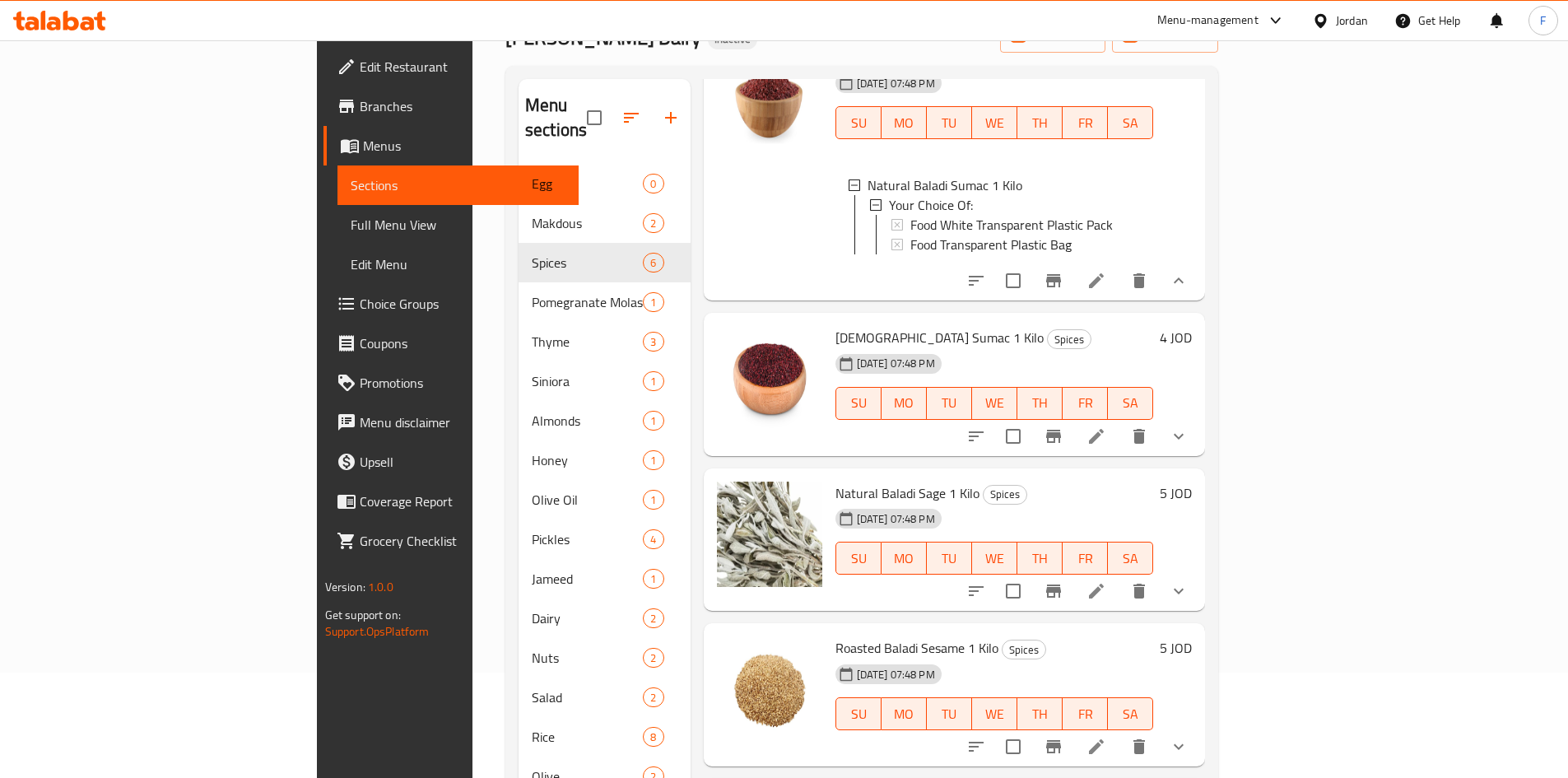
scroll to position [429, 0]
click at [1189, 427] on icon "show more" at bounding box center [1178, 436] width 19 height 19
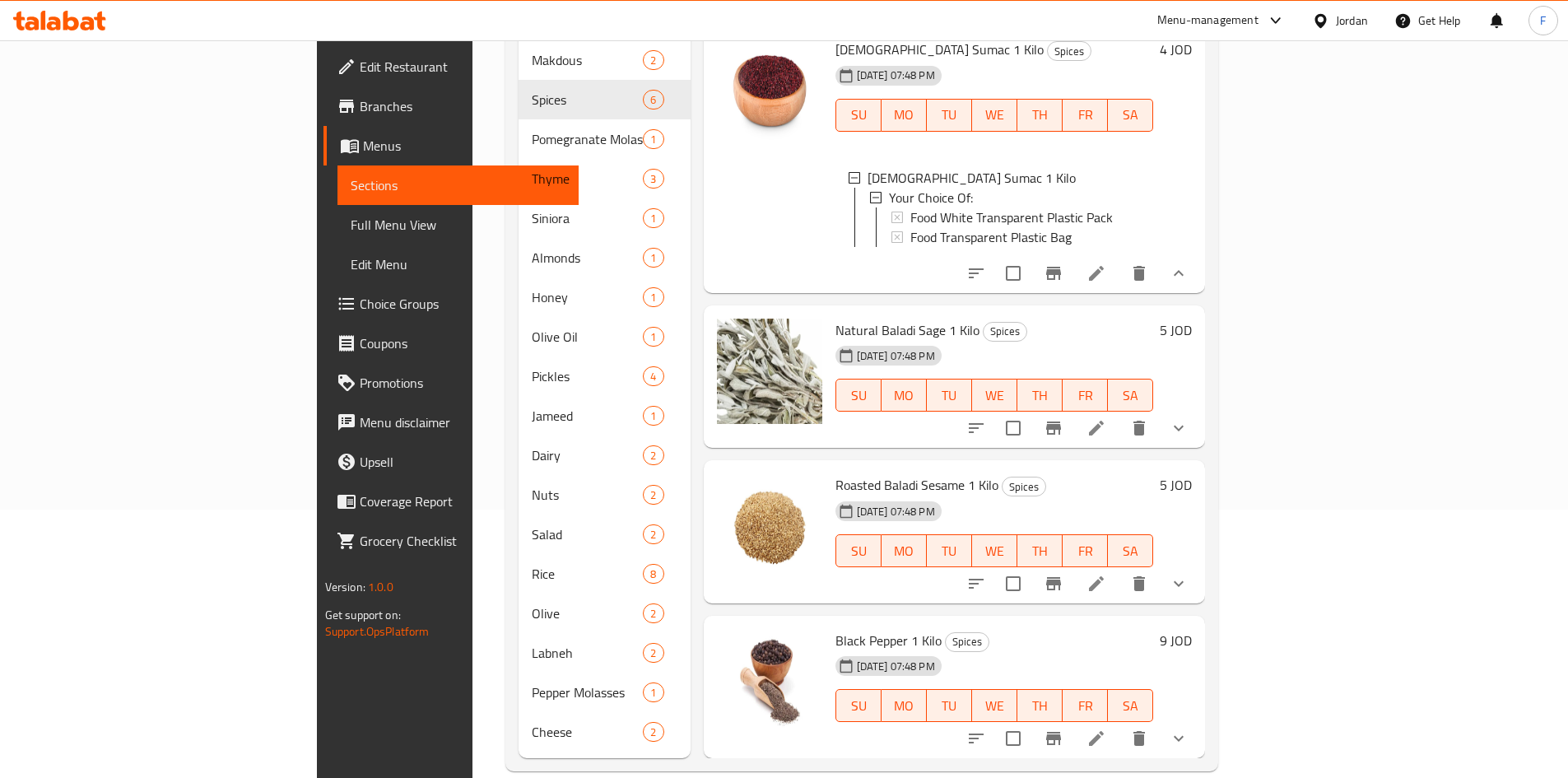
scroll to position [270, 0]
click at [1199, 415] on button "show more" at bounding box center [1178, 426] width 40 height 40
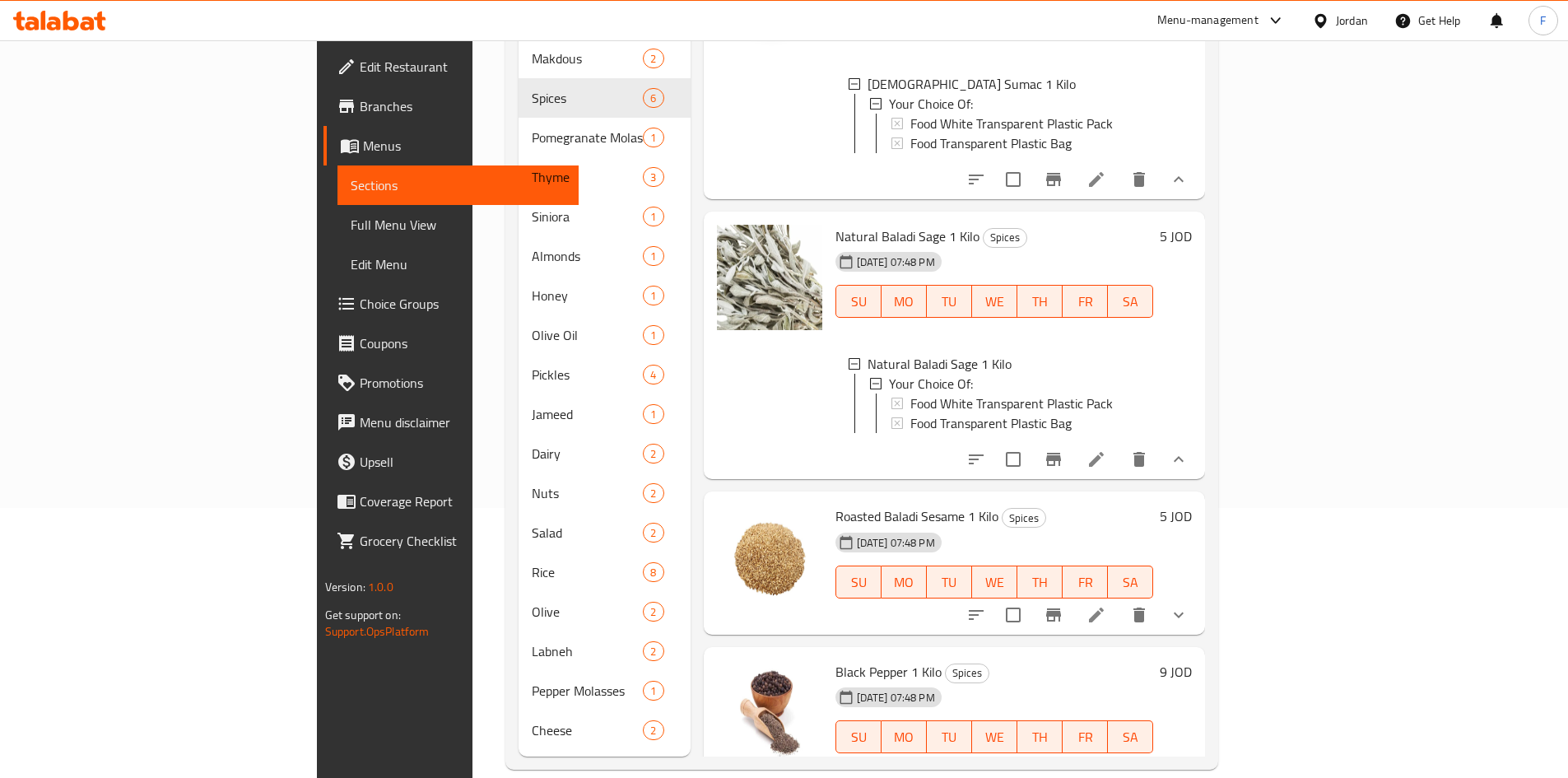
scroll to position [705, 0]
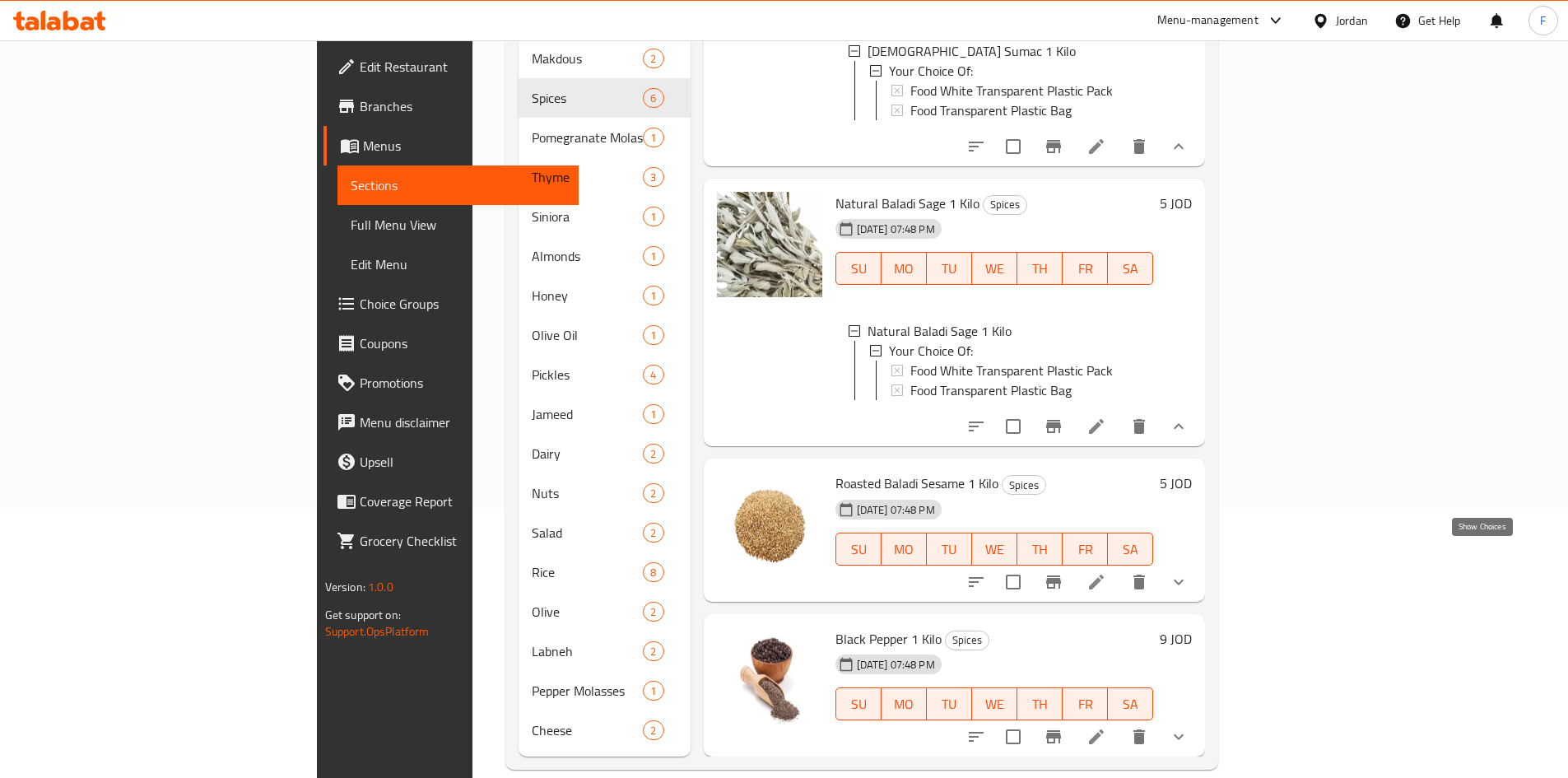
click at [1189, 572] on icon "show more" at bounding box center [1178, 582] width 19 height 19
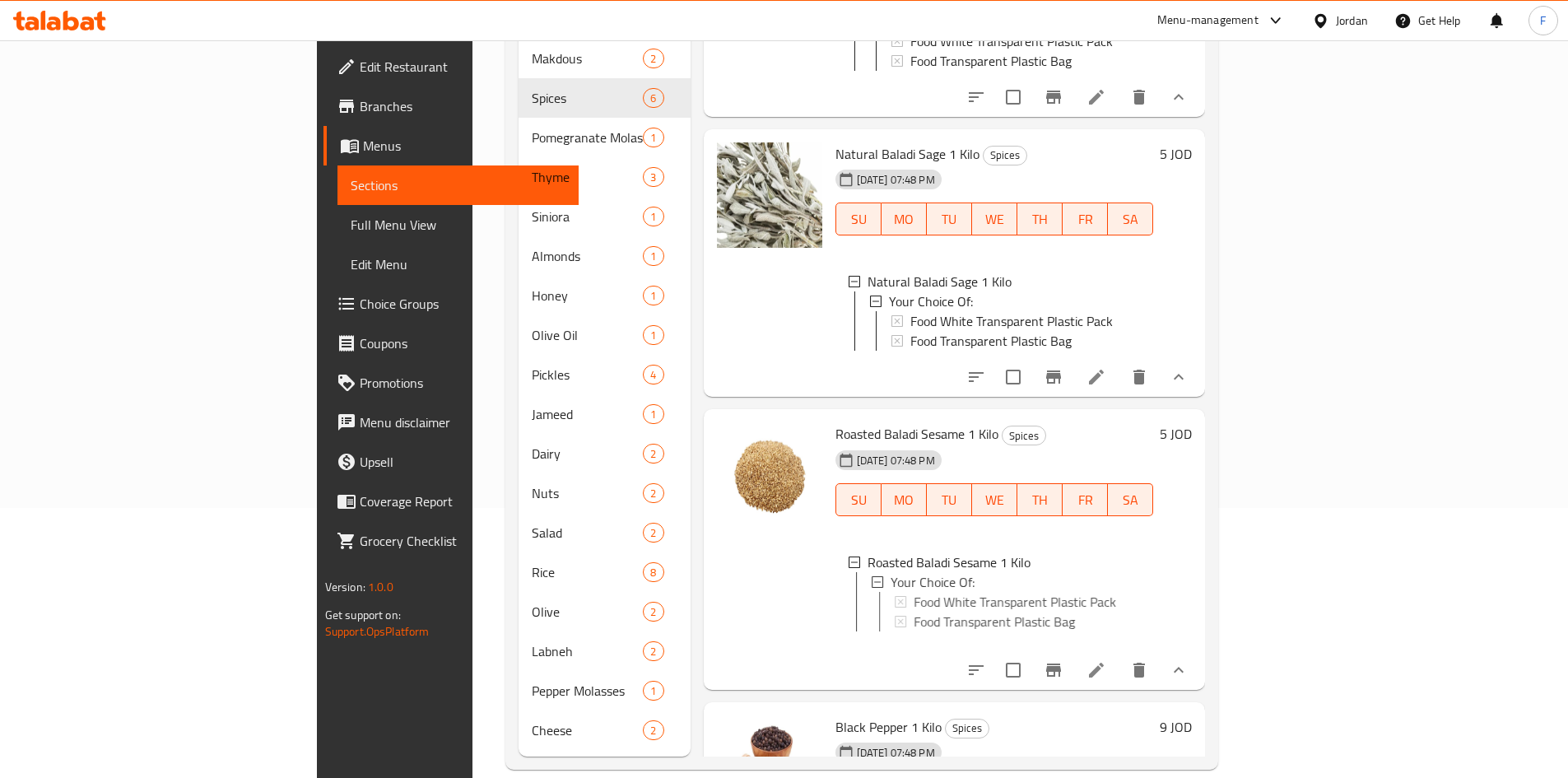
scroll to position [842, 0]
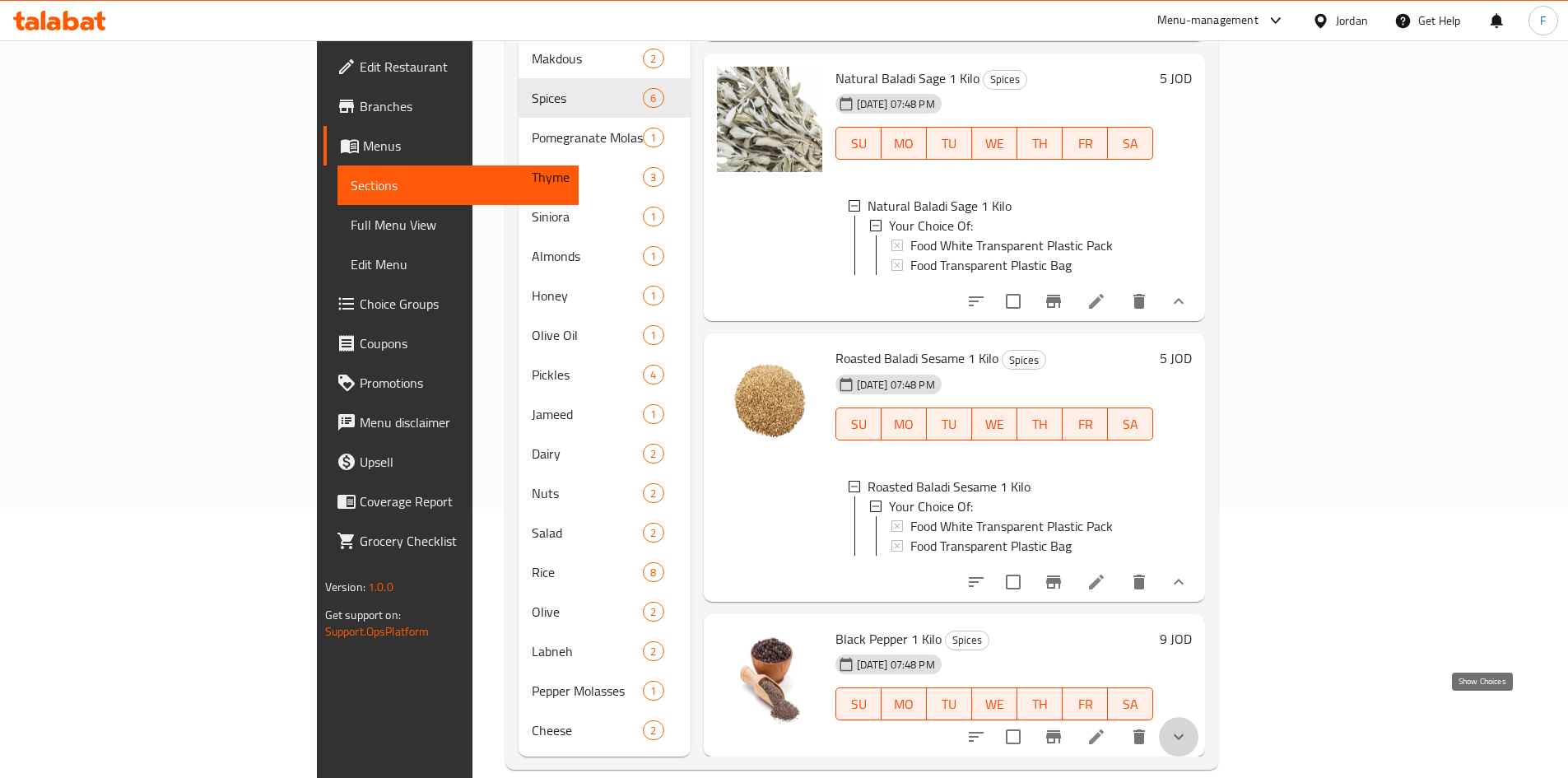
click at [1189, 727] on icon "show more" at bounding box center [1178, 736] width 19 height 19
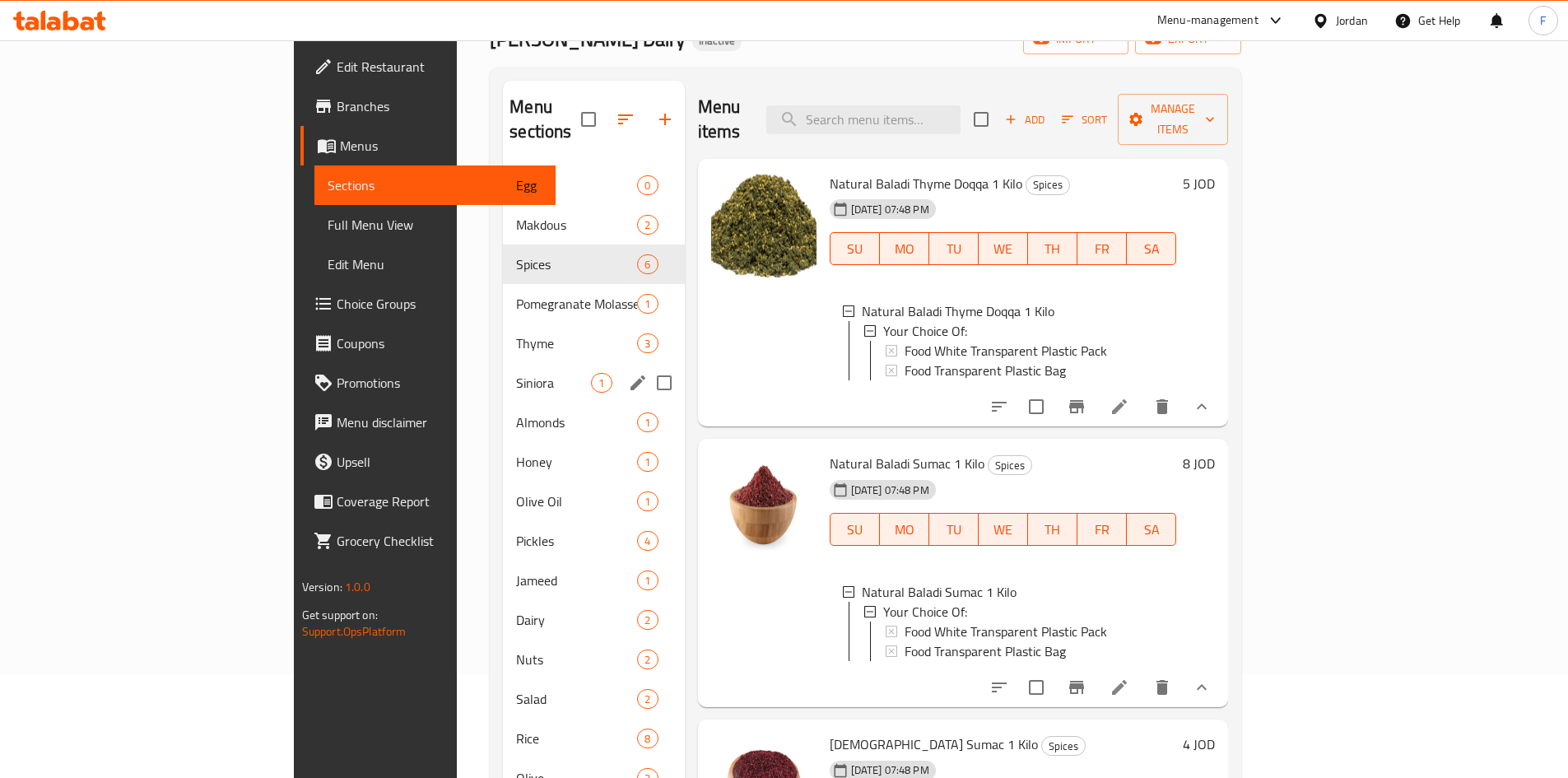
scroll to position [0, 0]
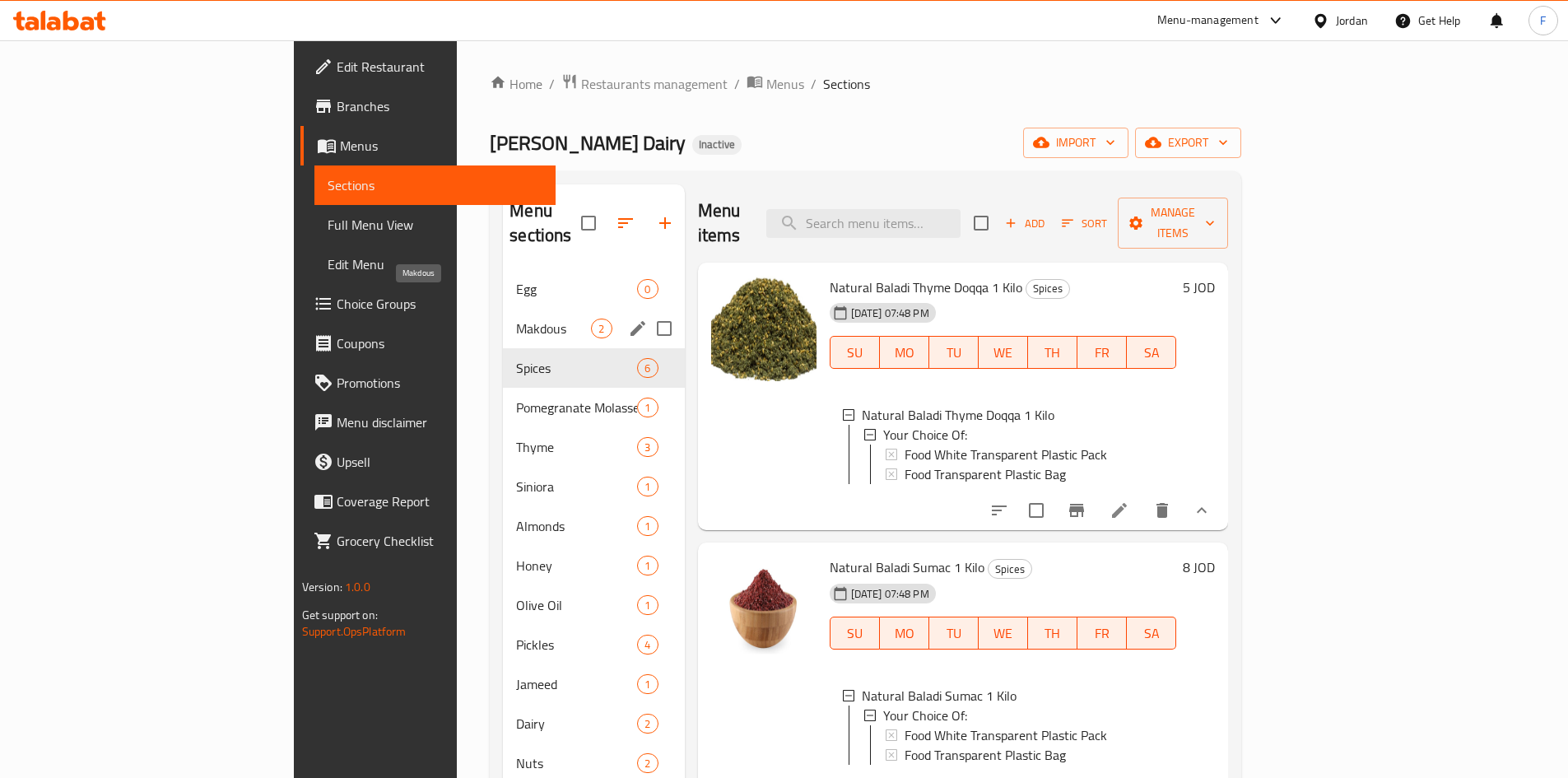
click at [516, 319] on span "Makdous" at bounding box center [553, 328] width 75 height 19
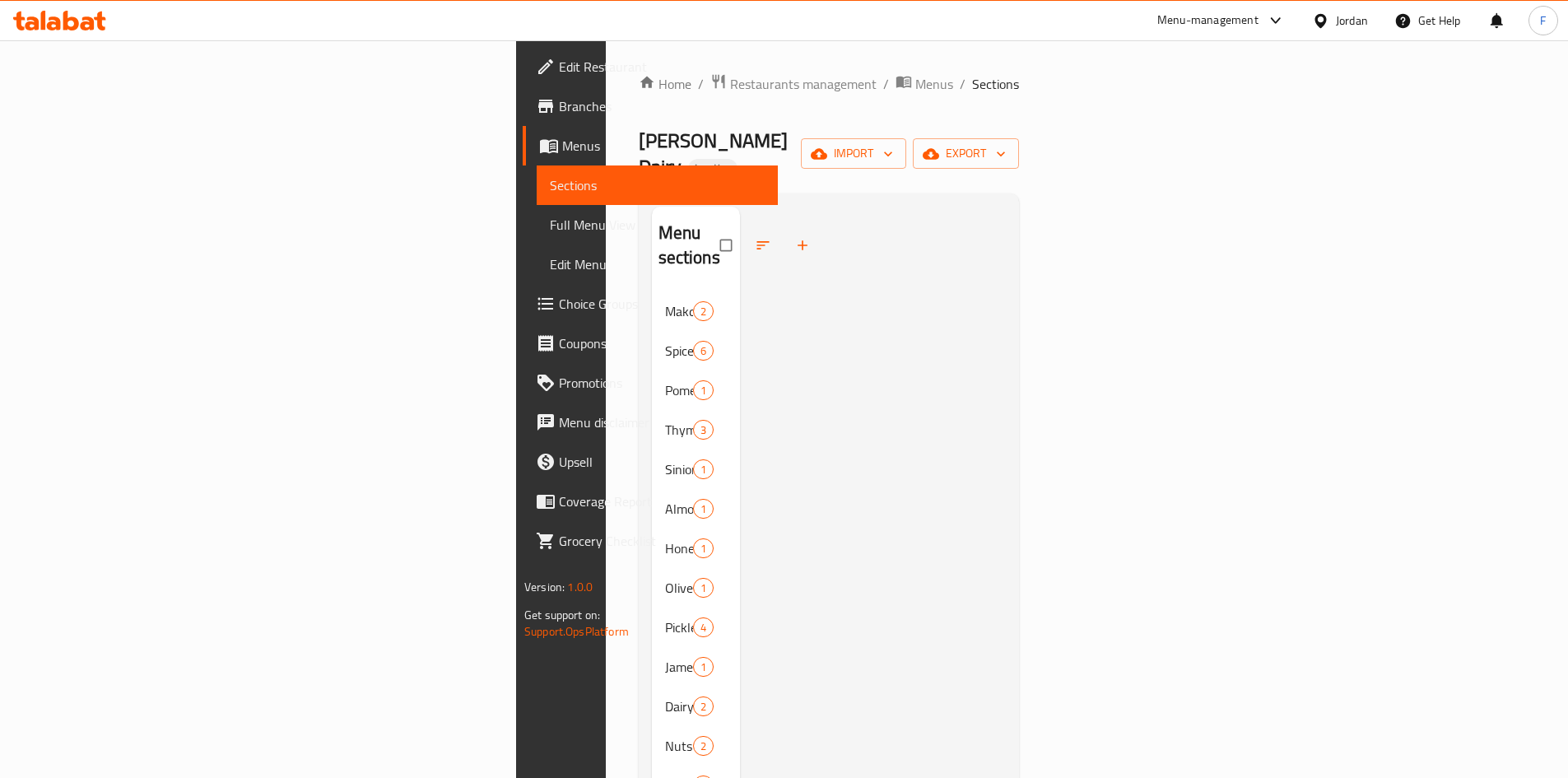
click at [1006, 314] on div at bounding box center [873, 607] width 266 height 803
click at [988, 255] on div at bounding box center [873, 607] width 266 height 803
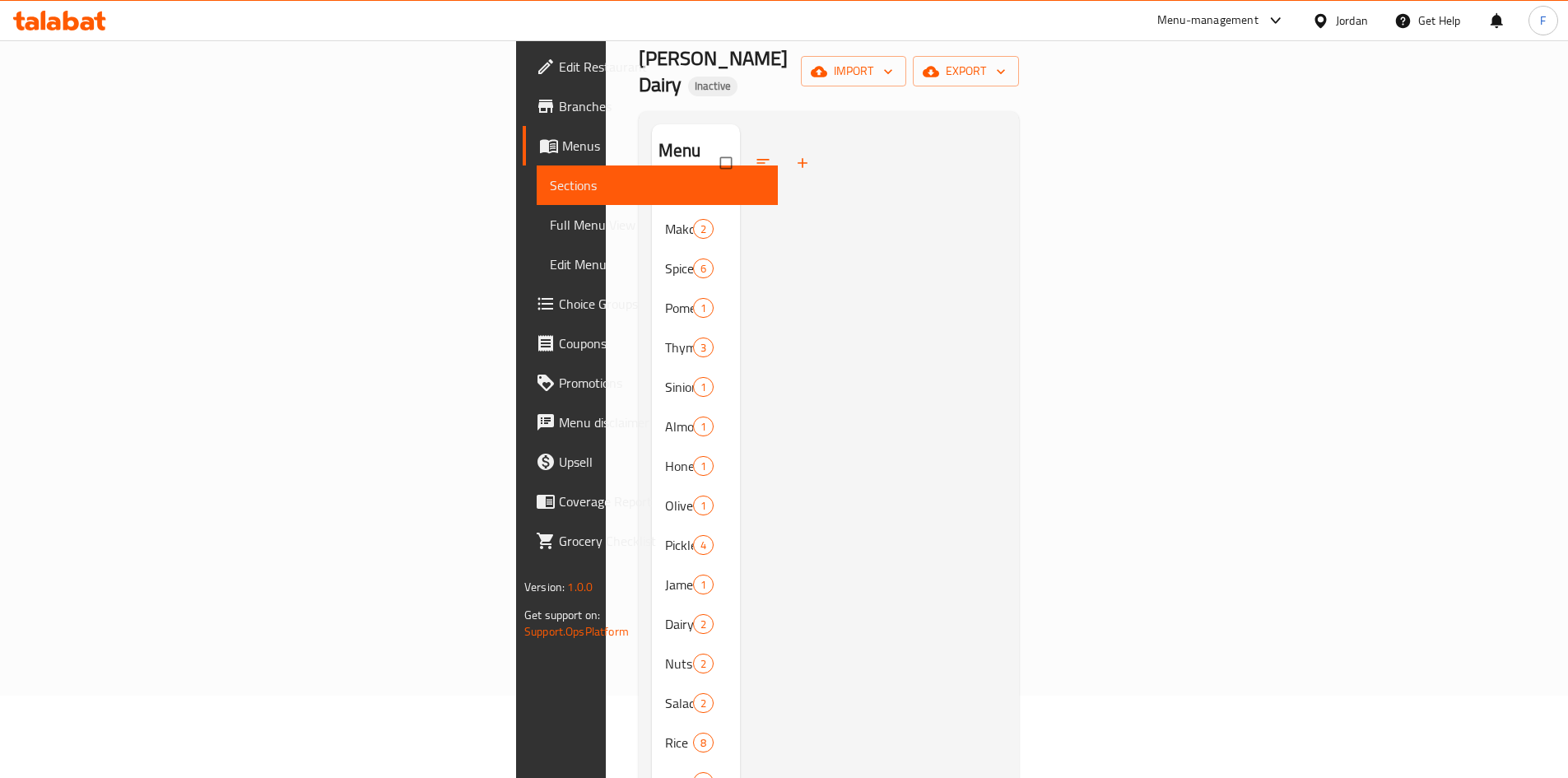
click at [550, 222] on span "Full Menu View" at bounding box center [657, 225] width 215 height 19
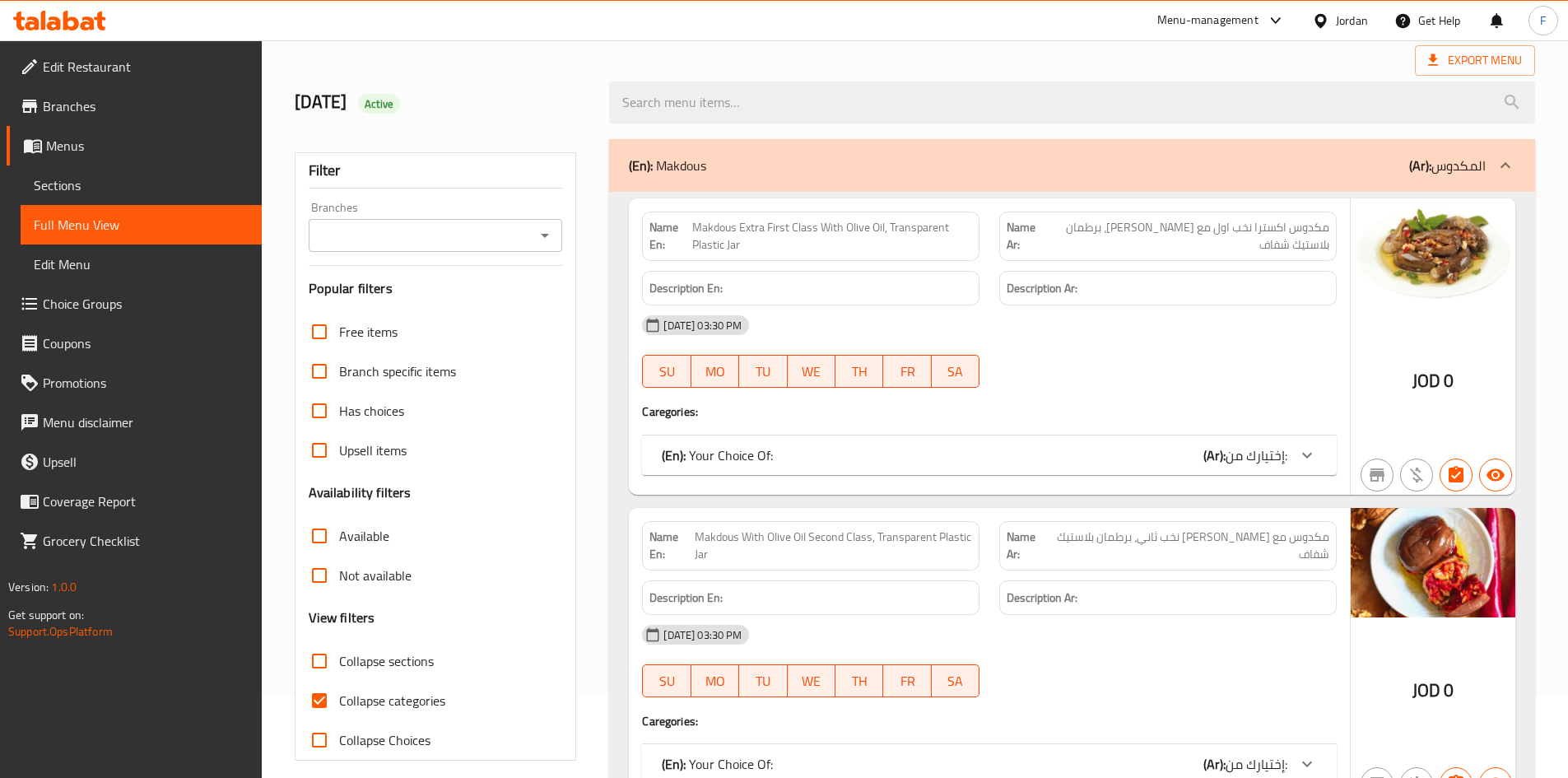
click at [105, 179] on span "Sections" at bounding box center [141, 185] width 215 height 19
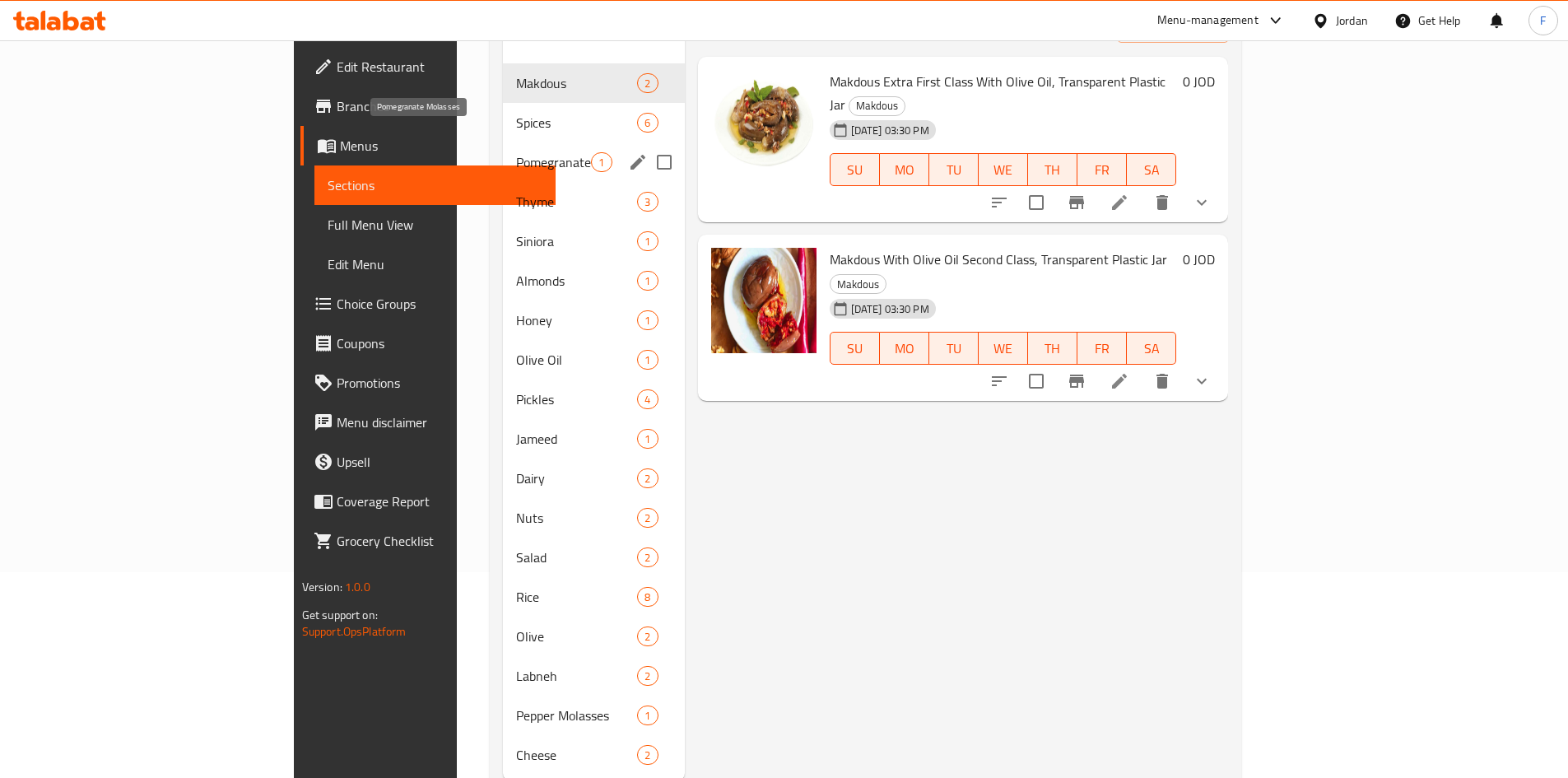
scroll to position [230, 0]
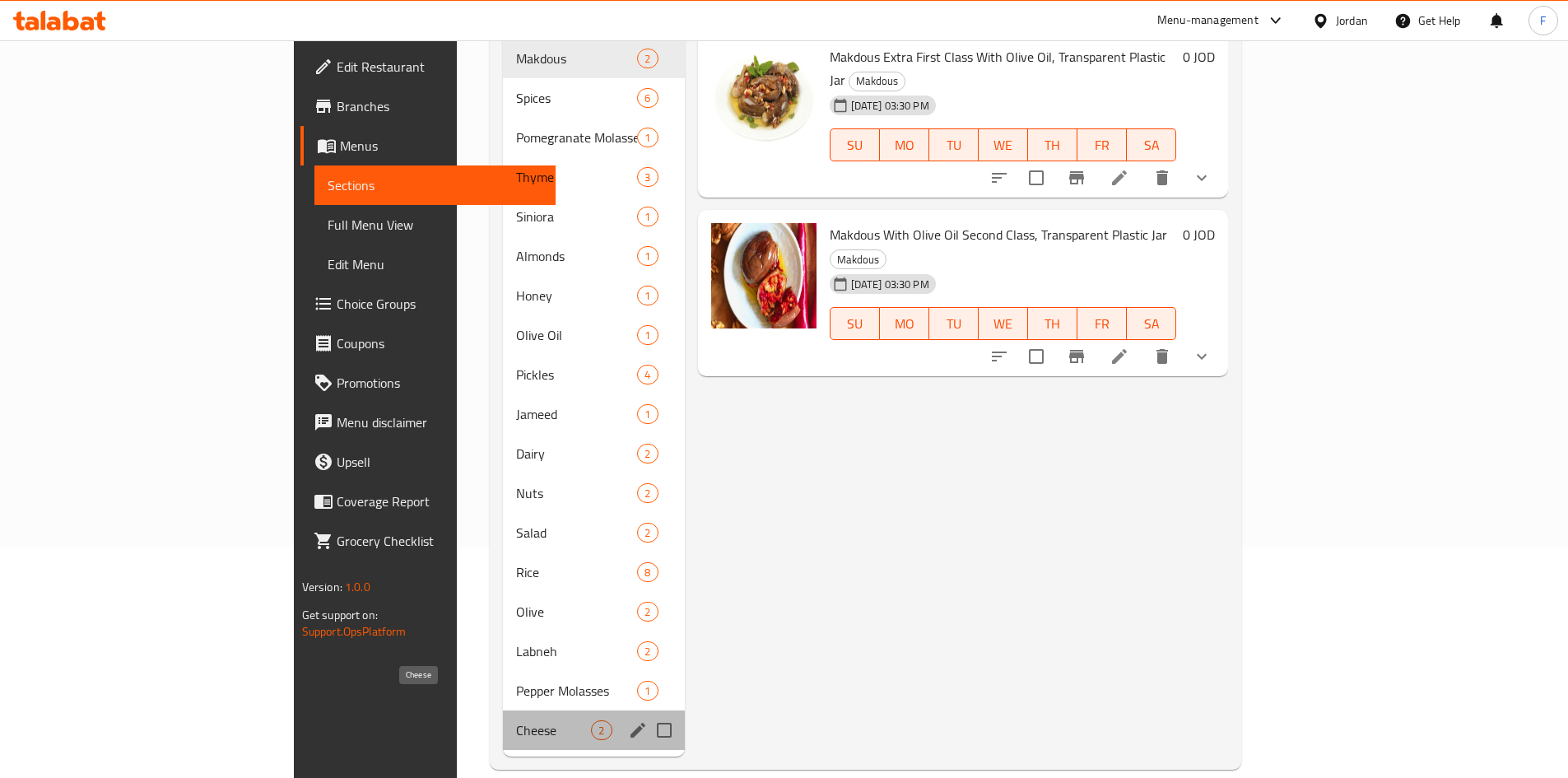
click at [516, 720] on span "Cheese" at bounding box center [553, 730] width 75 height 19
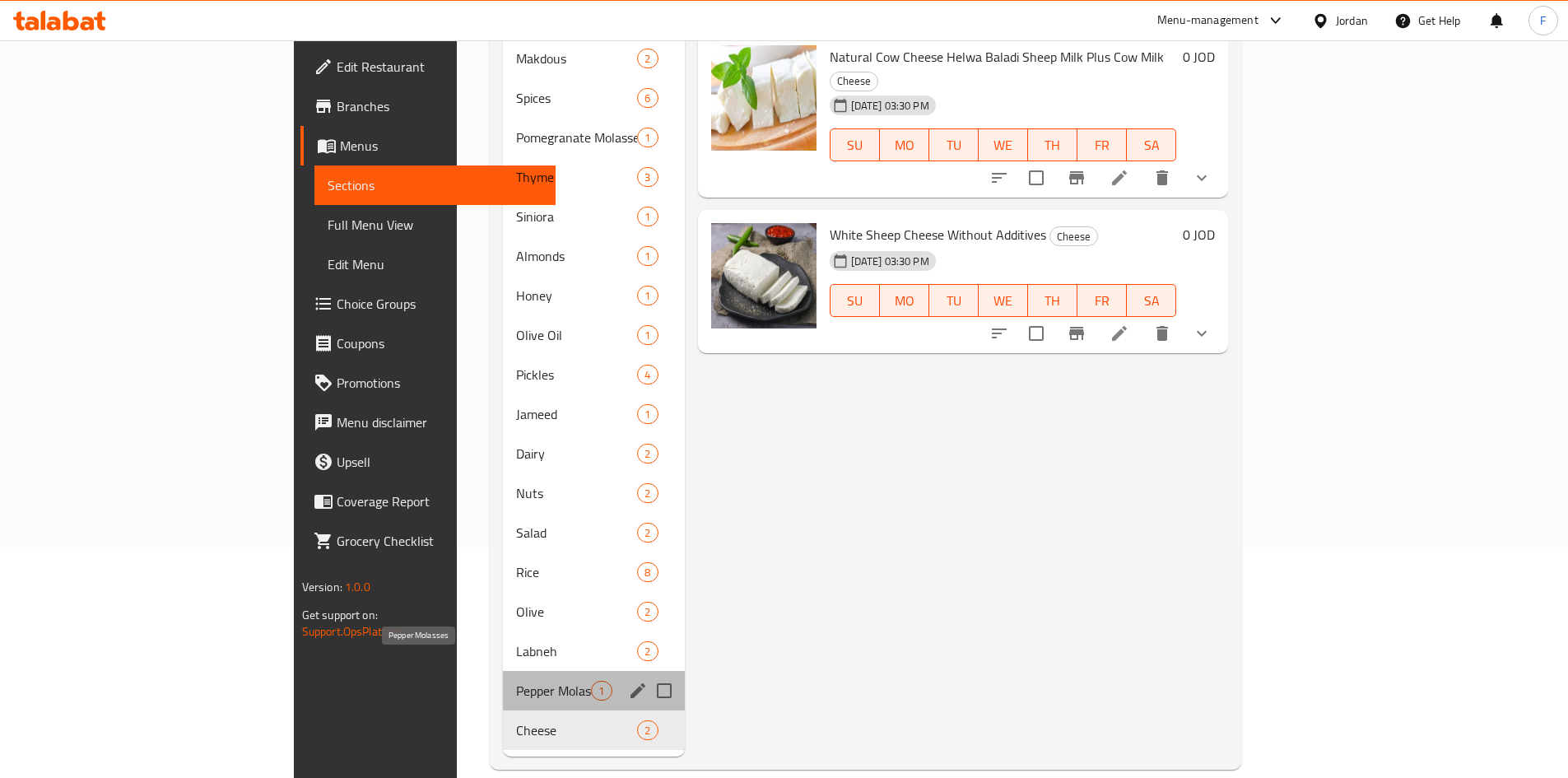
click at [516, 681] on span "Pepper Molasses" at bounding box center [553, 690] width 75 height 19
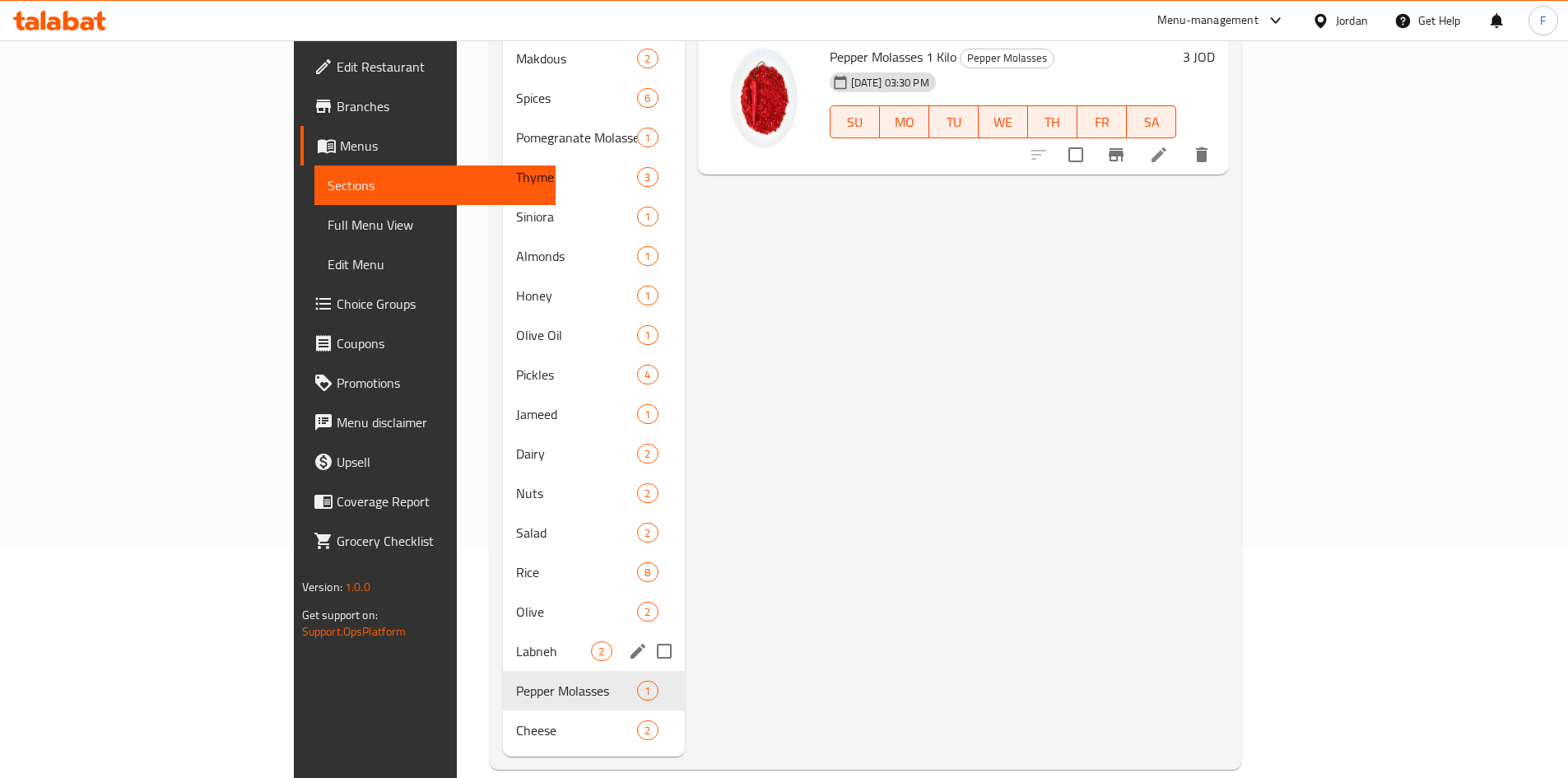
click at [503, 631] on div "Labneh 2" at bounding box center [593, 651] width 182 height 40
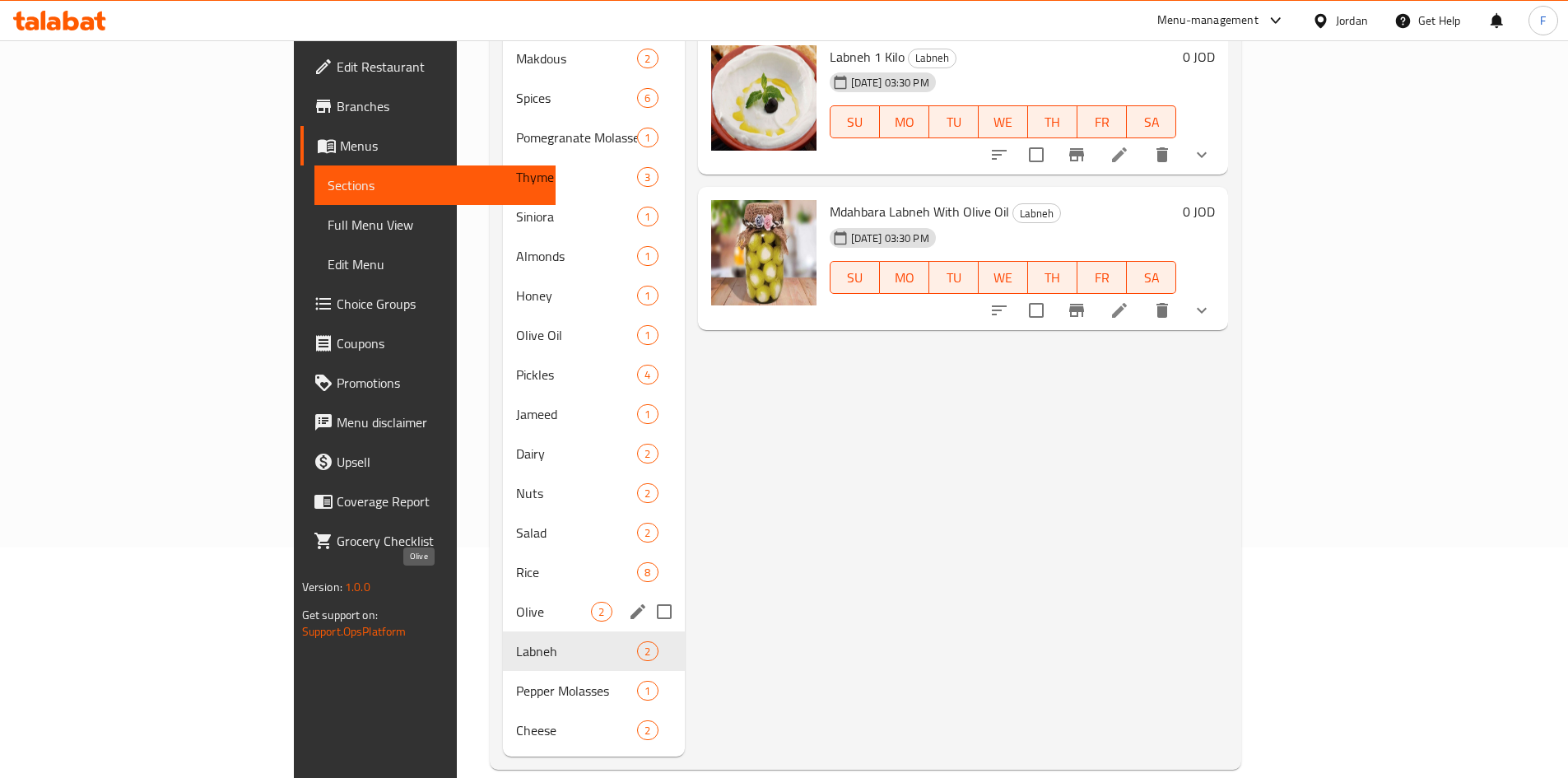
click at [516, 602] on span "Olive" at bounding box center [553, 612] width 75 height 19
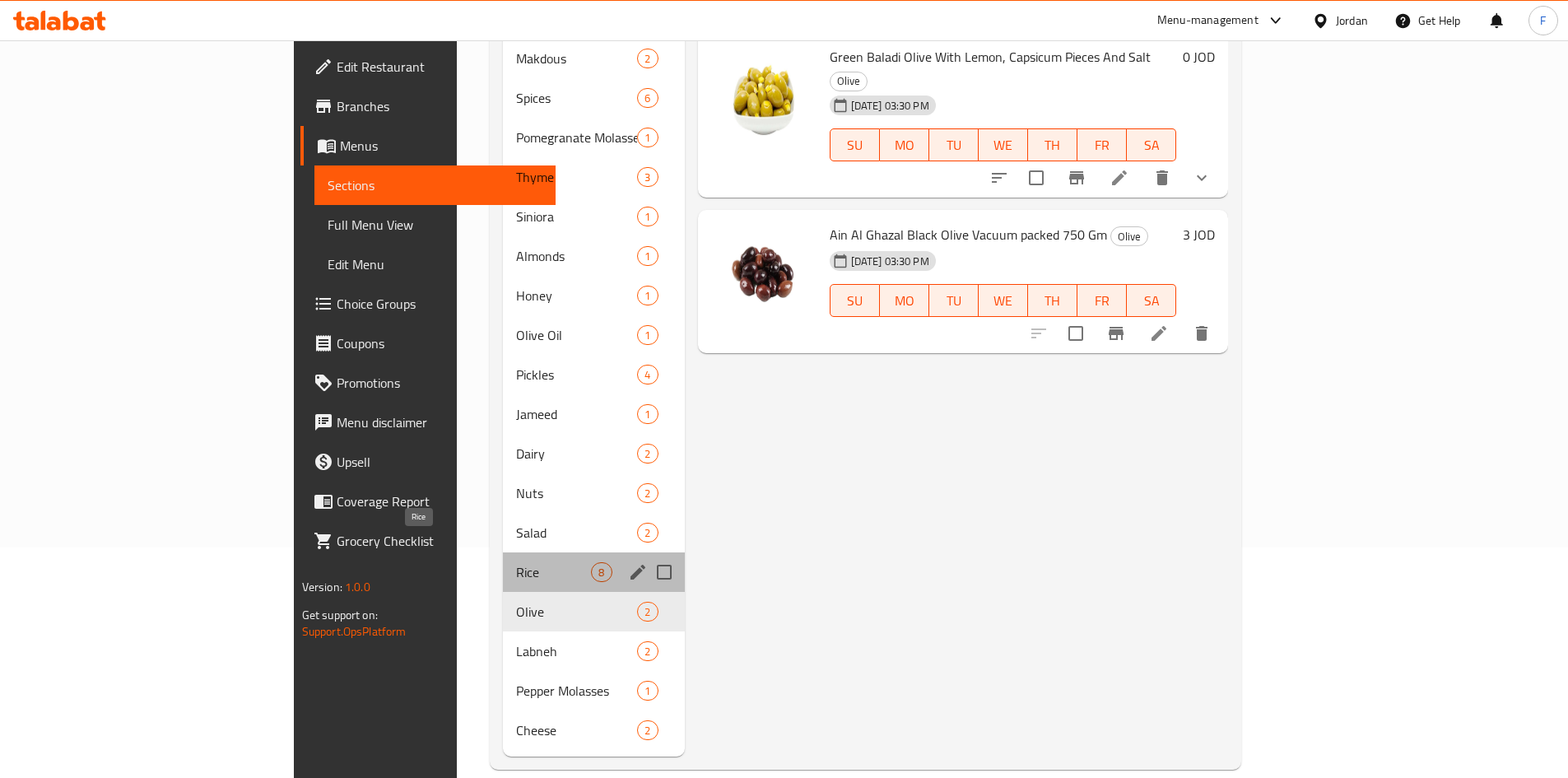
click at [516, 562] on span "Rice" at bounding box center [553, 572] width 75 height 19
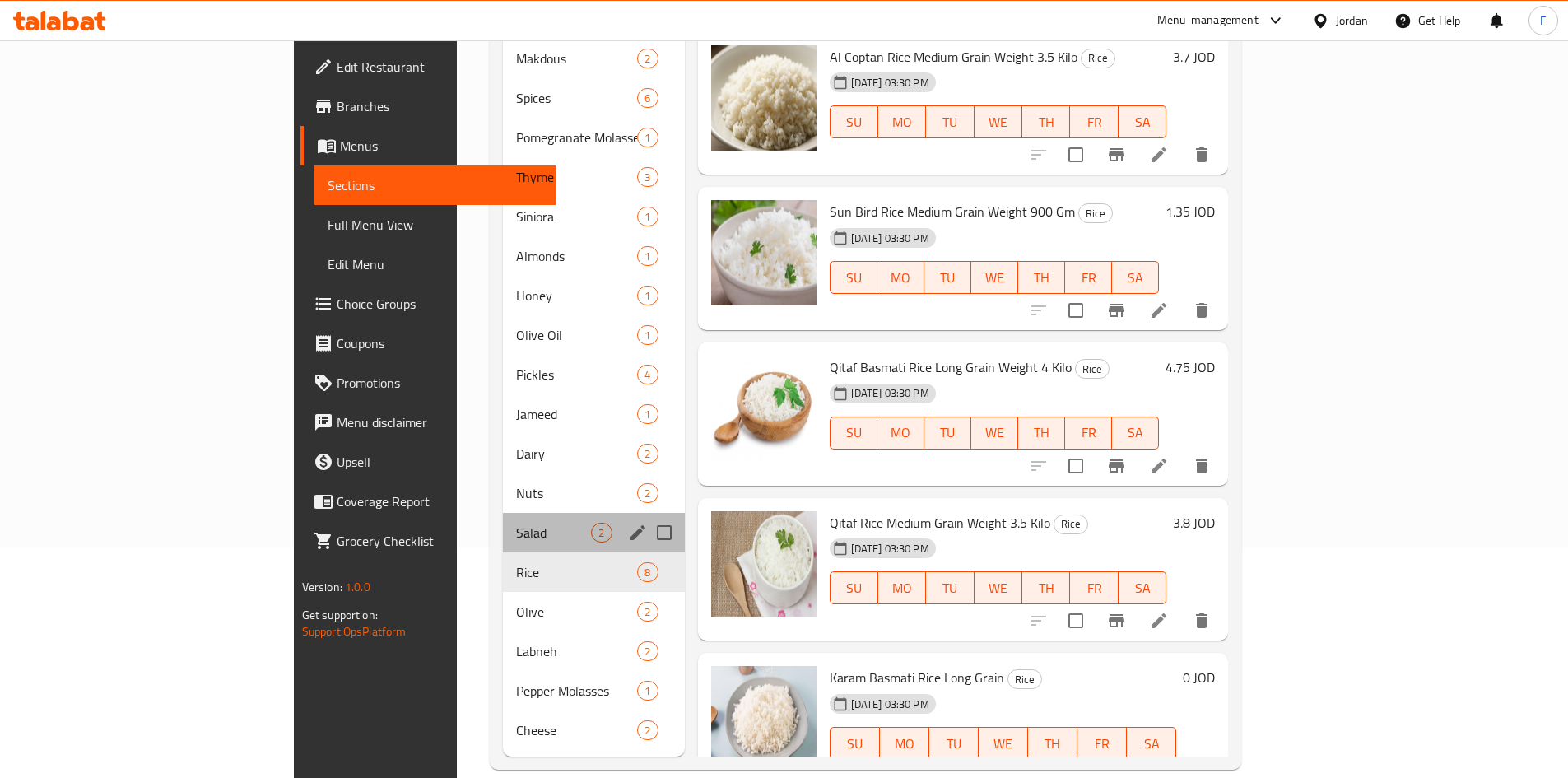
click at [503, 512] on div "Salad 2" at bounding box center [593, 532] width 182 height 40
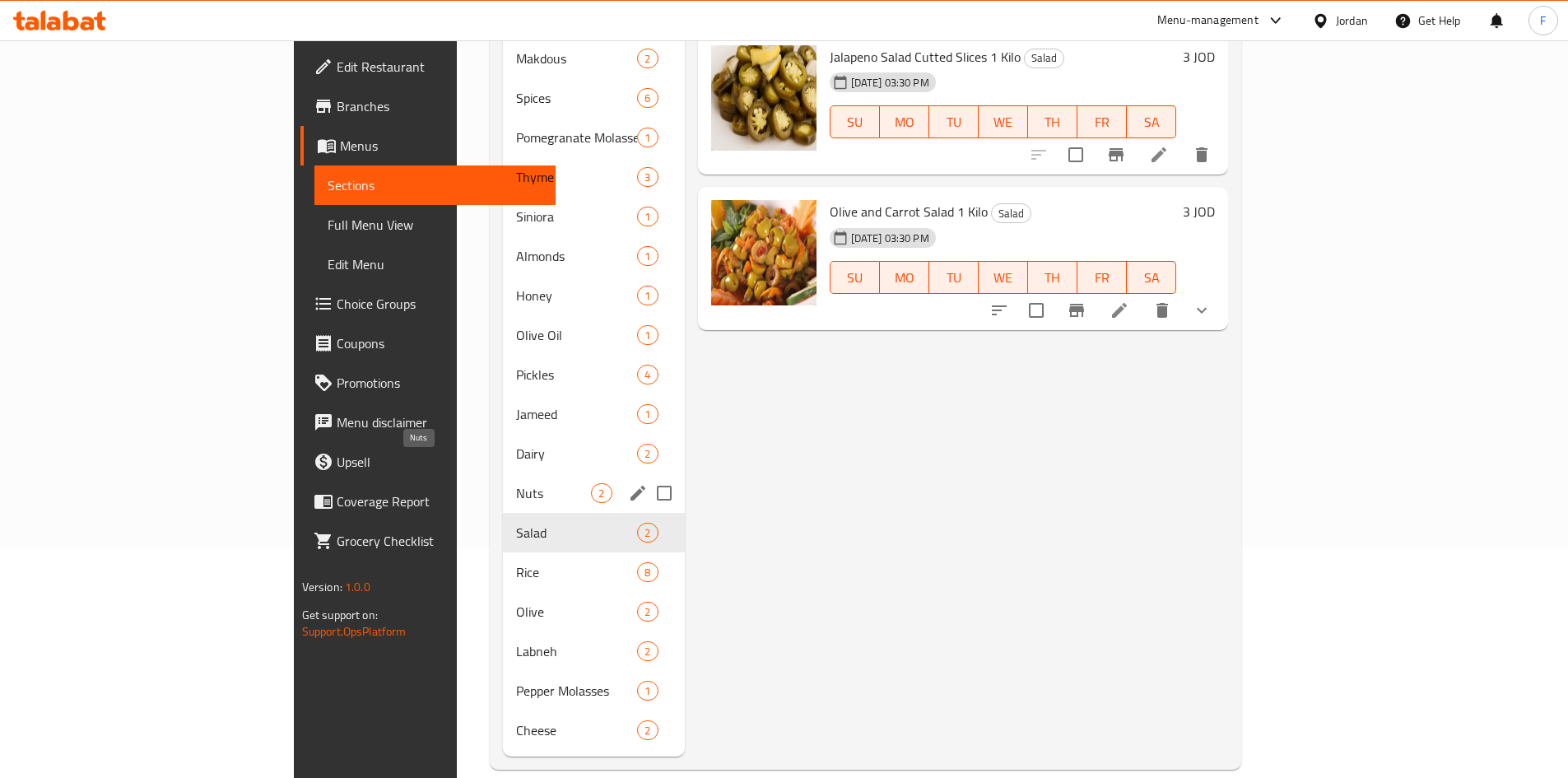
click at [516, 483] on span "Nuts" at bounding box center [553, 493] width 75 height 19
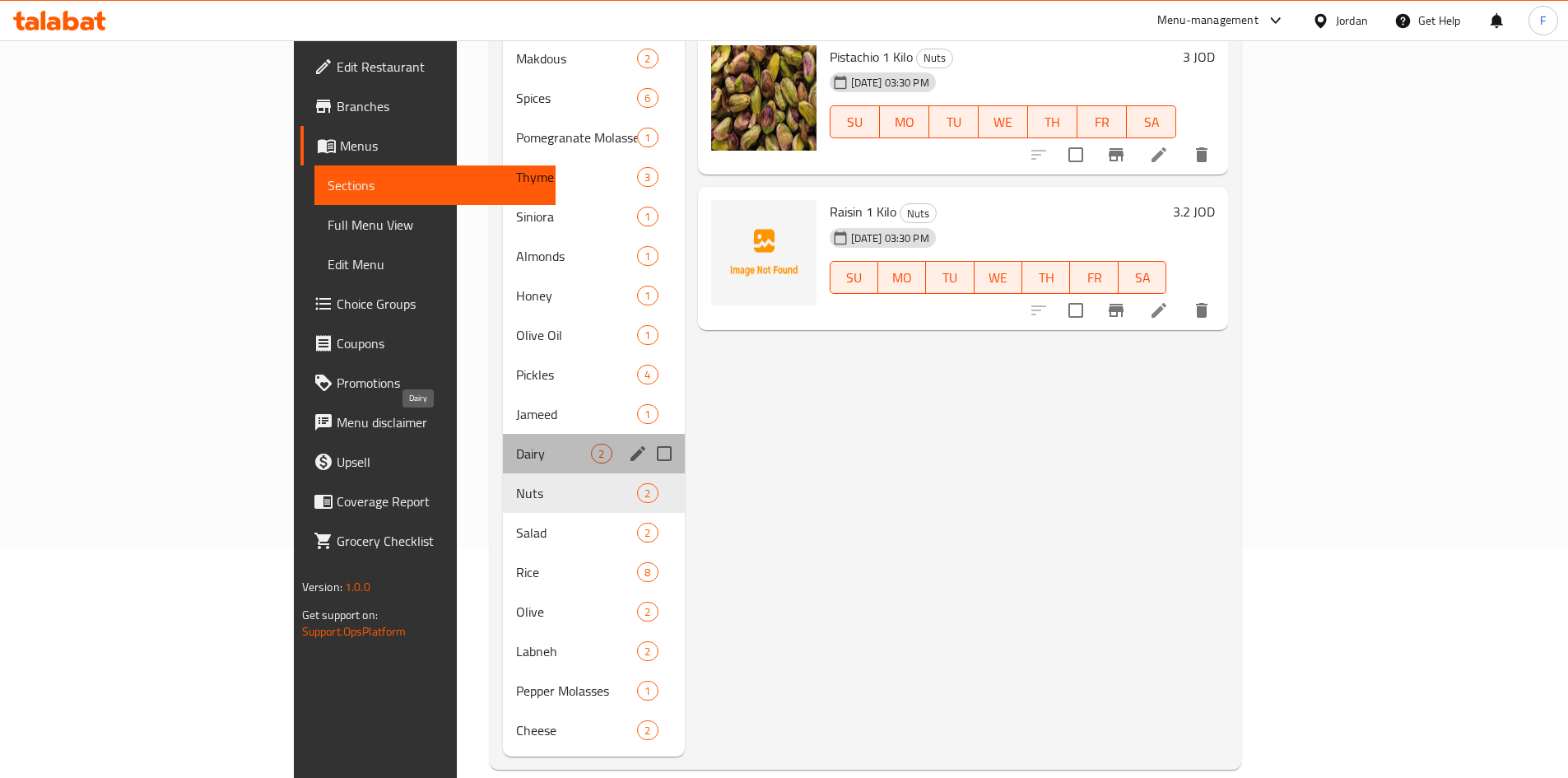
click at [516, 443] on span "Dairy" at bounding box center [553, 453] width 75 height 19
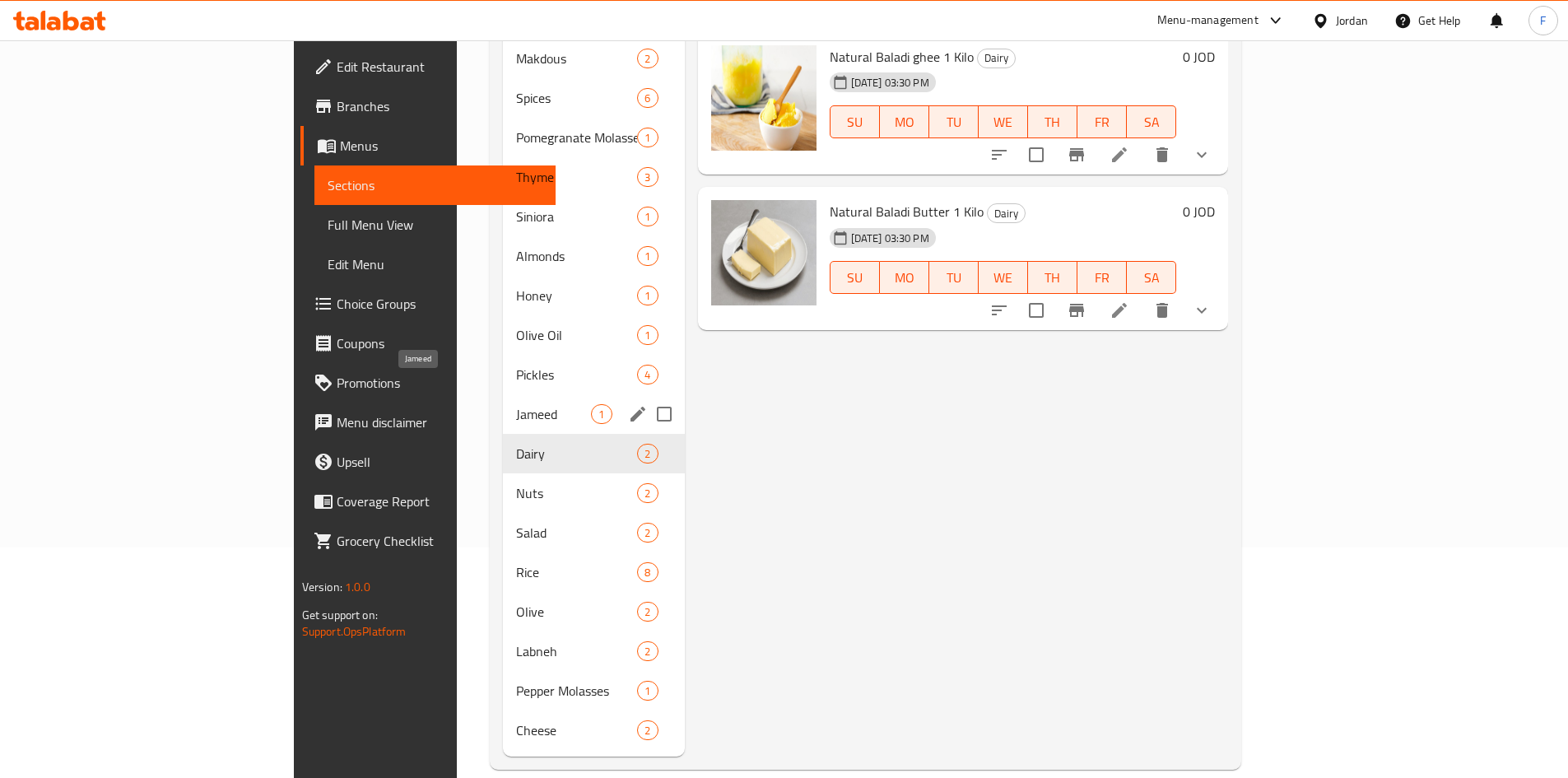
click at [516, 404] on span "Jameed" at bounding box center [553, 414] width 75 height 19
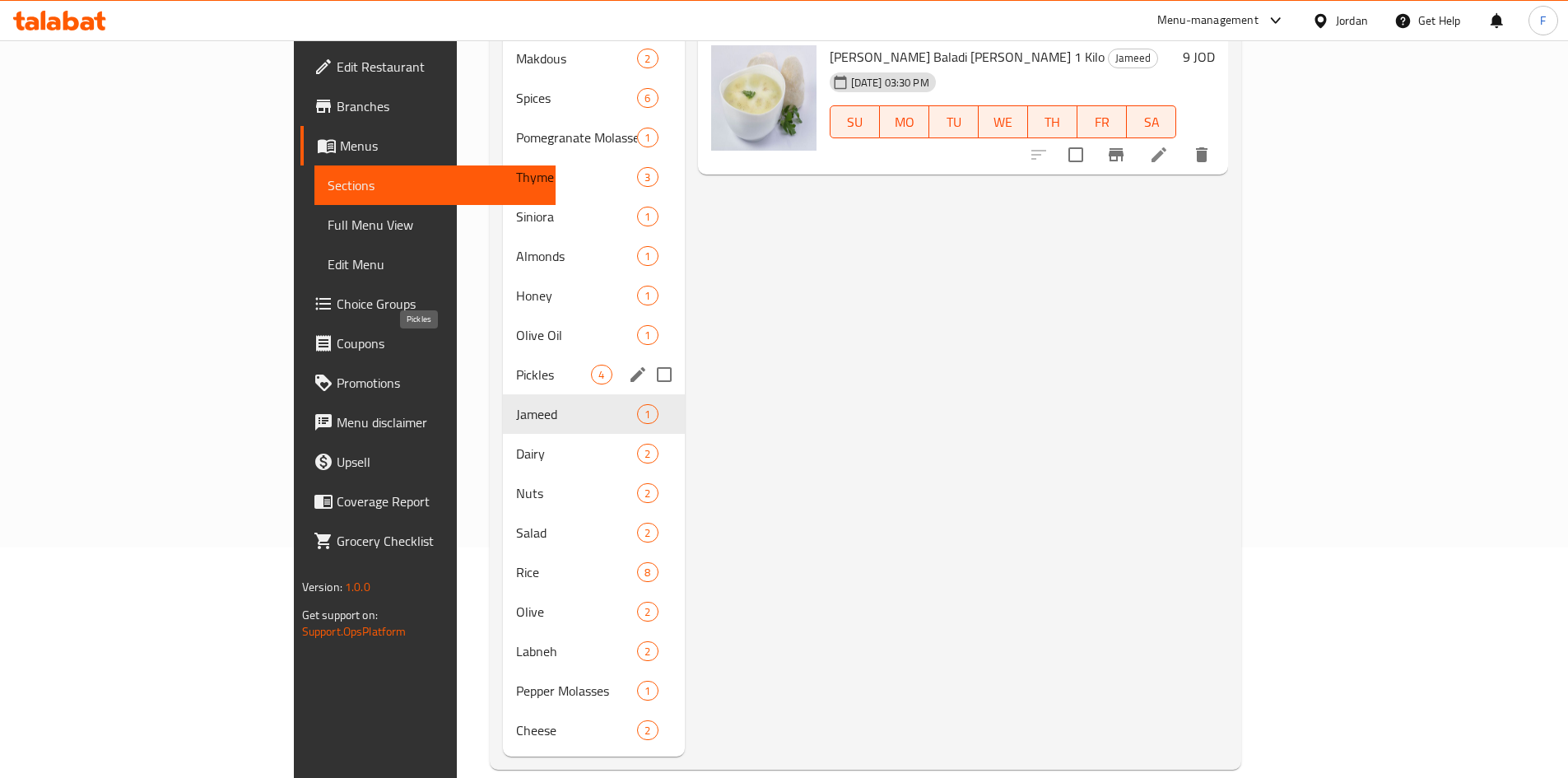
click at [516, 365] on span "Pickles" at bounding box center [553, 374] width 75 height 19
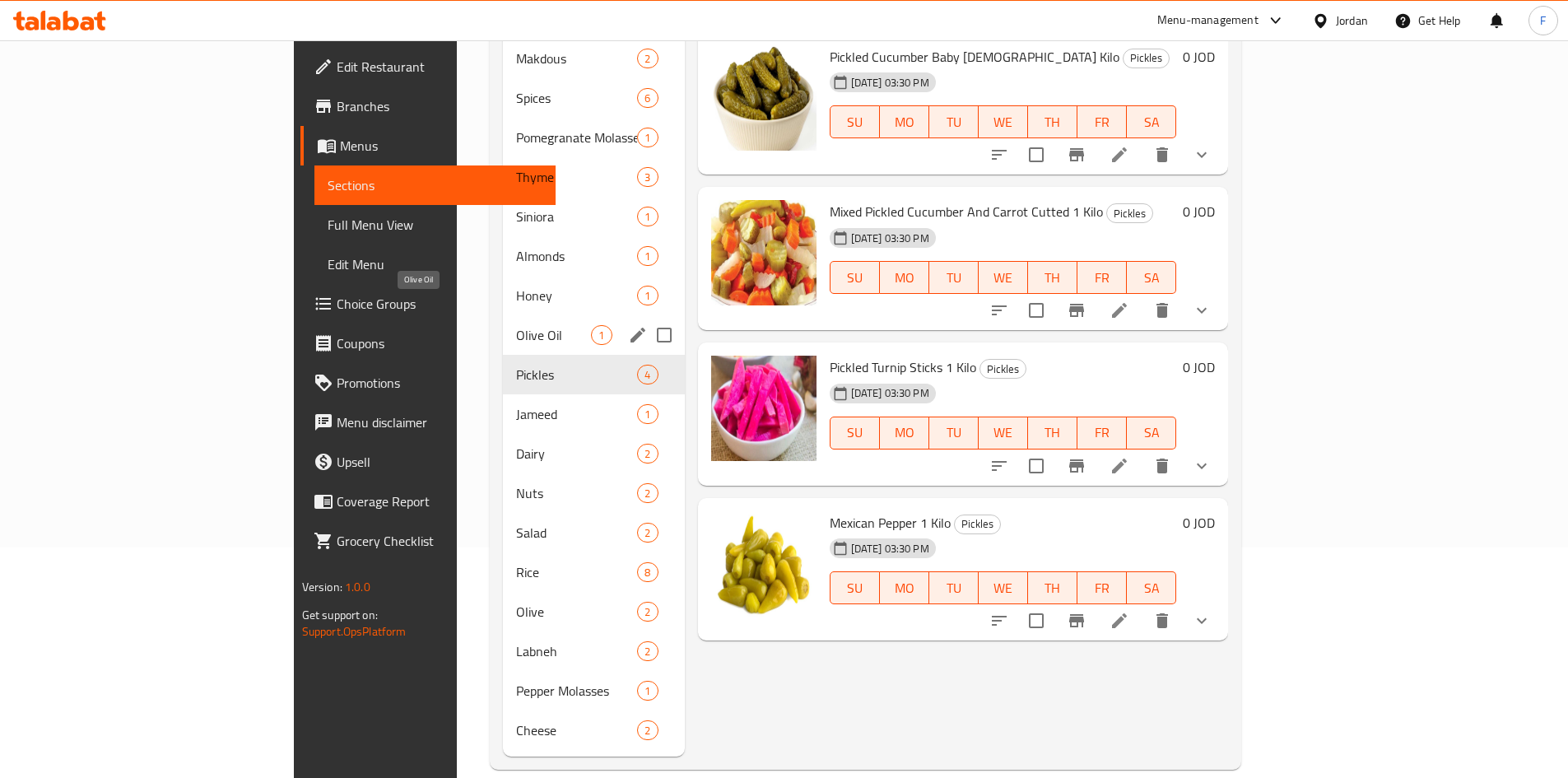
click at [516, 325] on span "Olive Oil" at bounding box center [553, 335] width 75 height 19
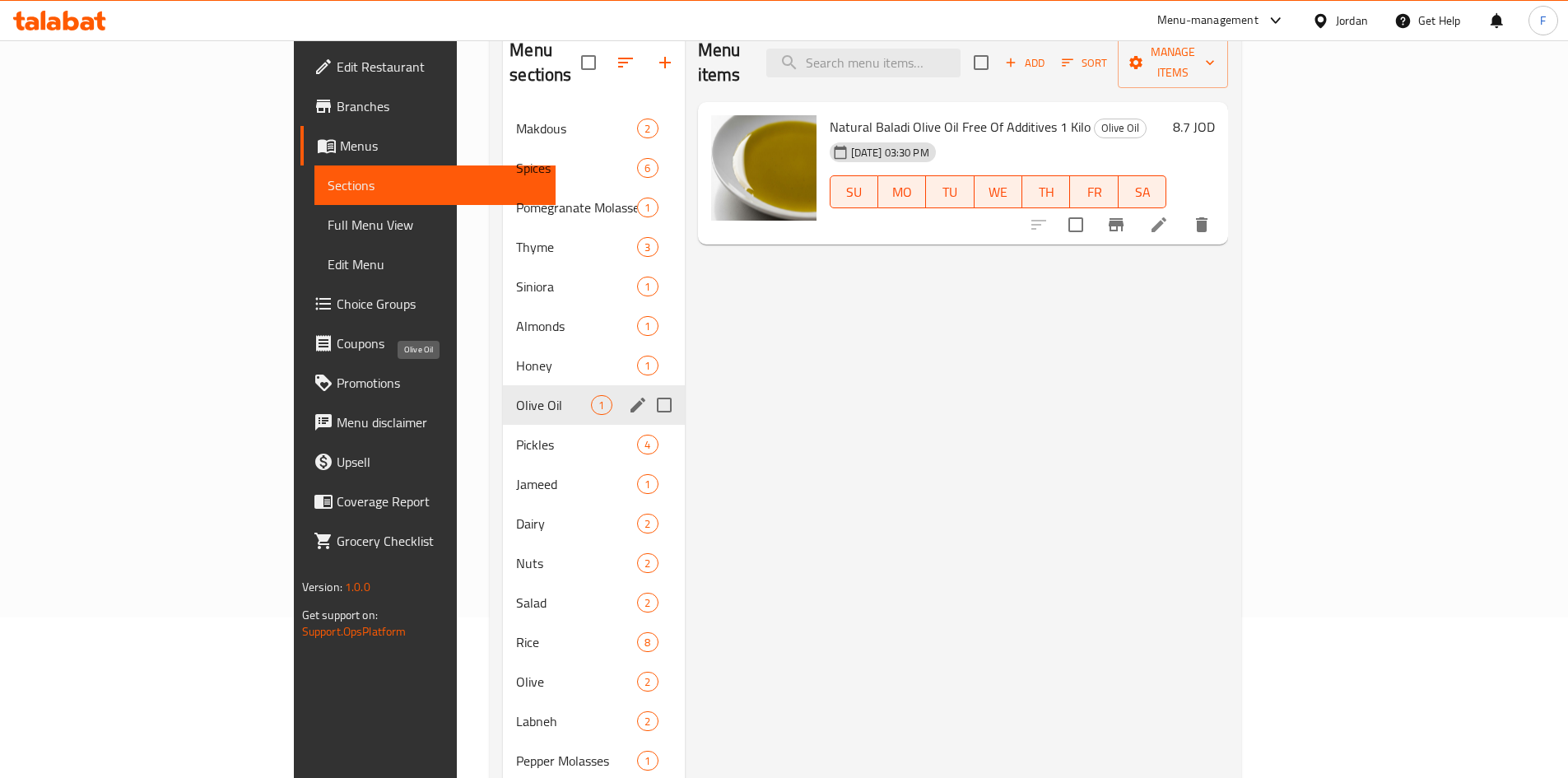
scroll to position [230, 0]
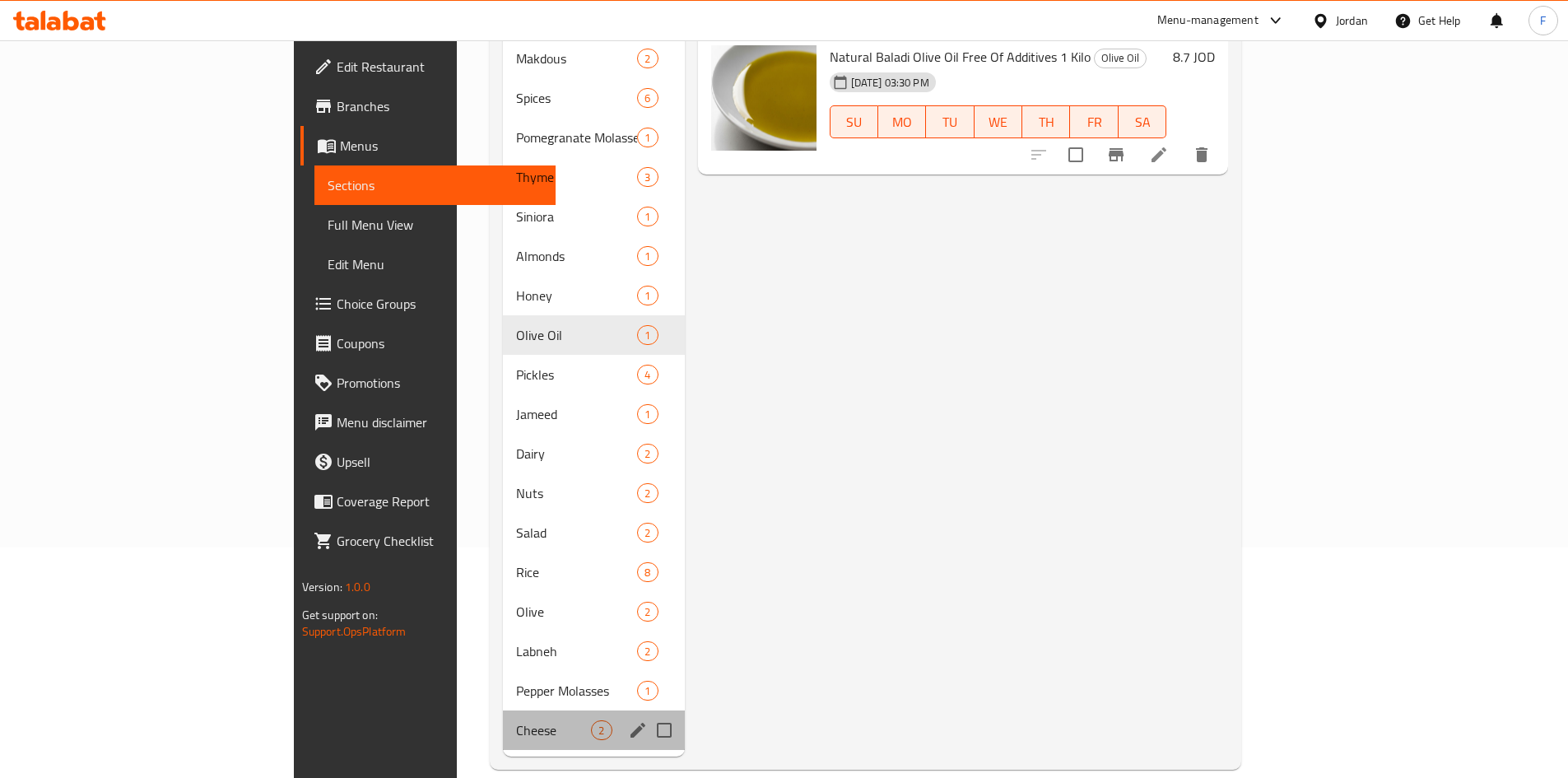
click at [503, 718] on div "Cheese 2" at bounding box center [593, 729] width 182 height 40
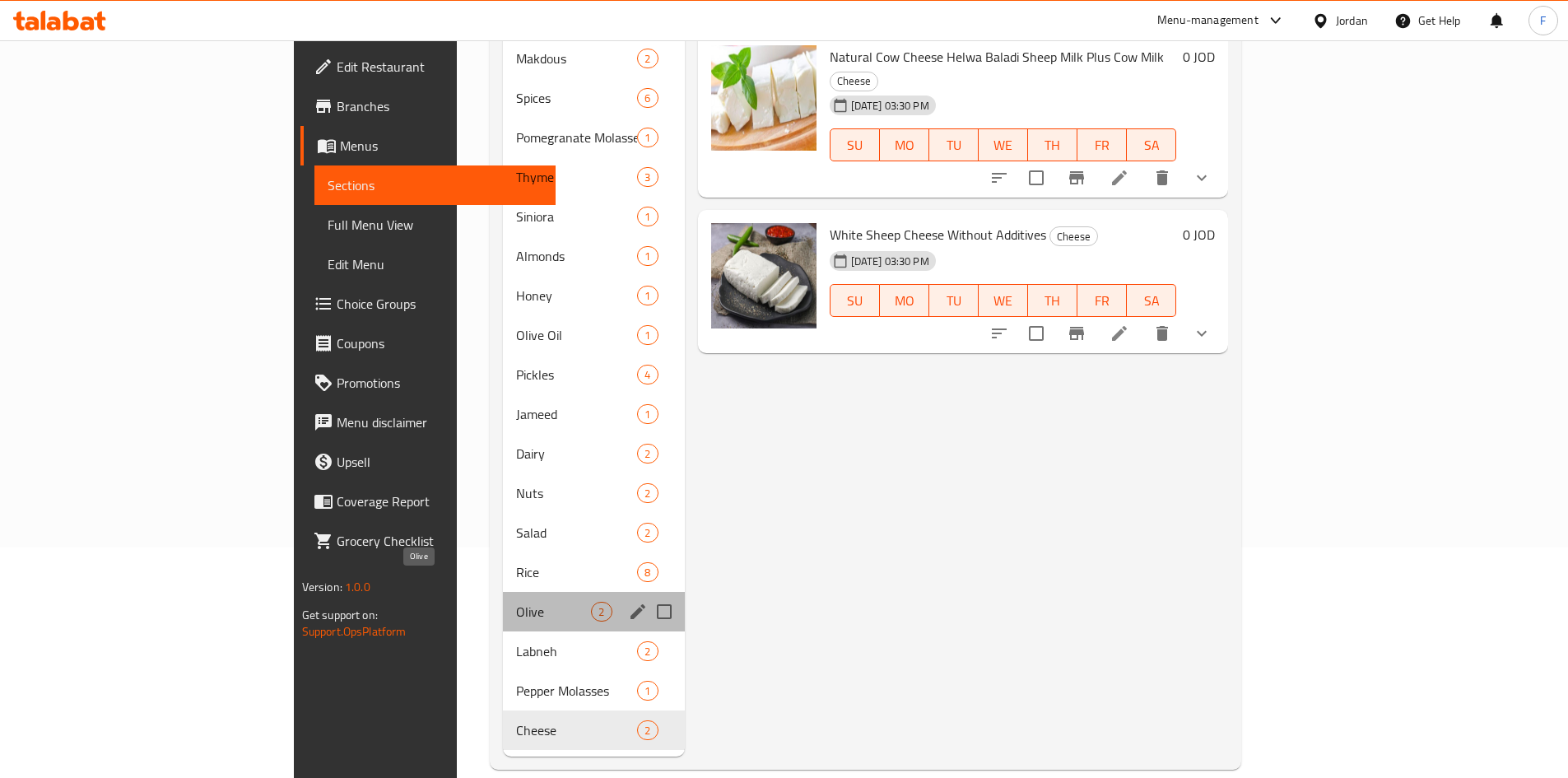
click at [516, 602] on span "Olive" at bounding box center [553, 612] width 75 height 19
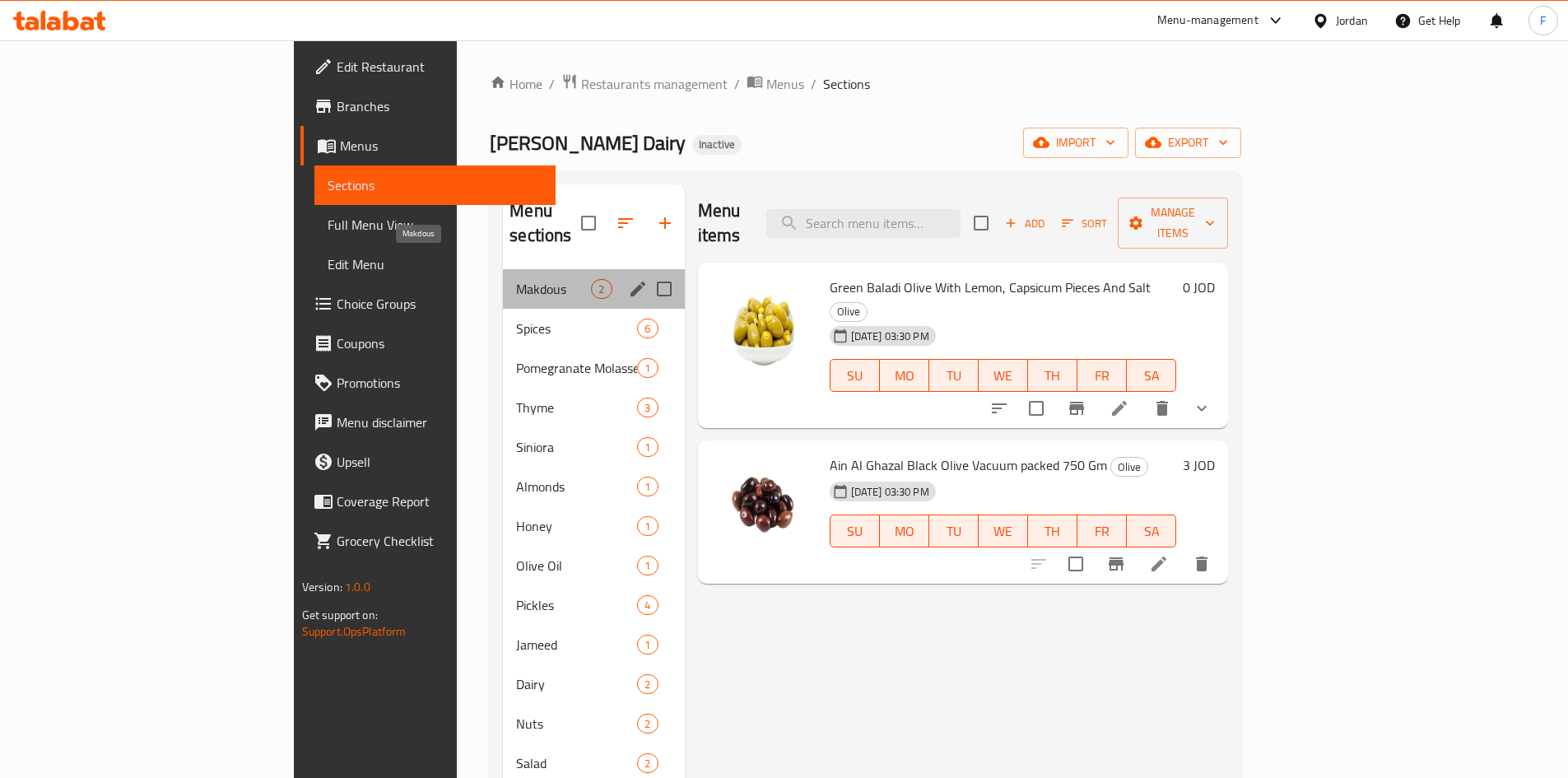
click at [516, 279] on span "Makdous" at bounding box center [553, 289] width 75 height 19
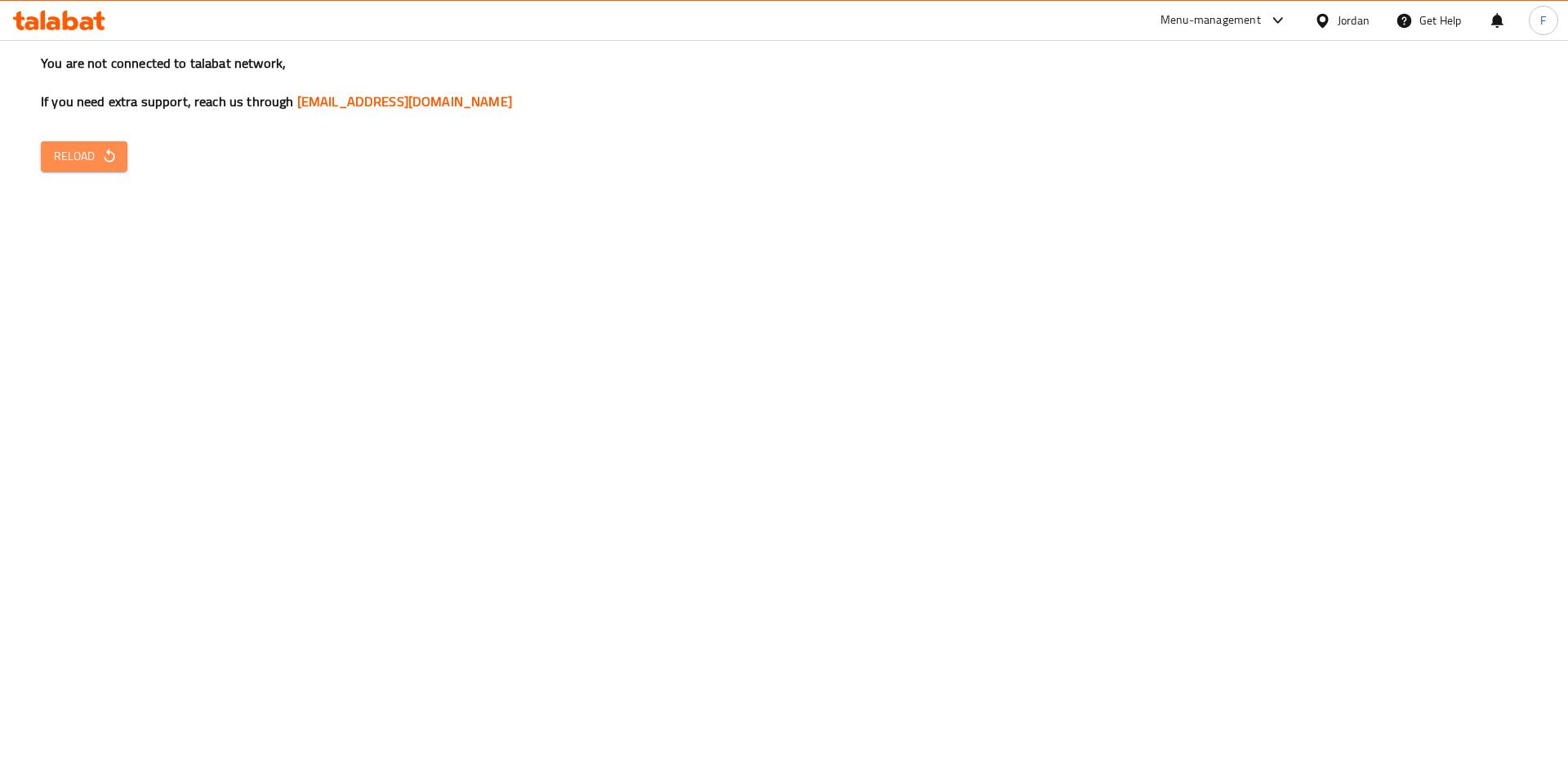
click at [86, 163] on span "Reload" at bounding box center [83, 155] width 61 height 20
